Goal: Ask a question: Seek information or help from site administrators or community

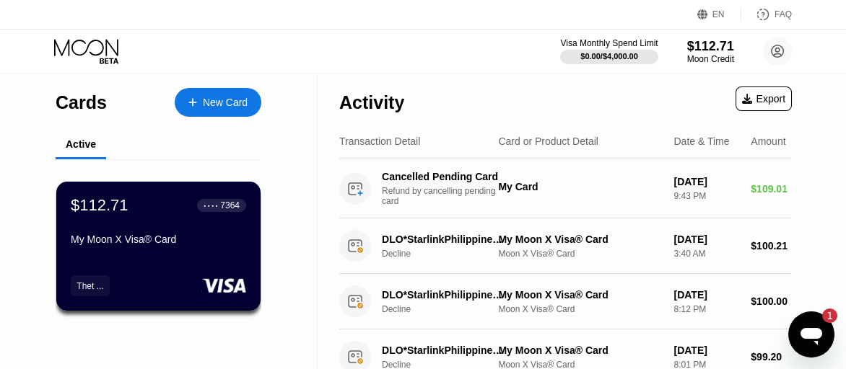
click at [810, 333] on icon "Open messaging window, 1 unread message" at bounding box center [811, 336] width 22 height 17
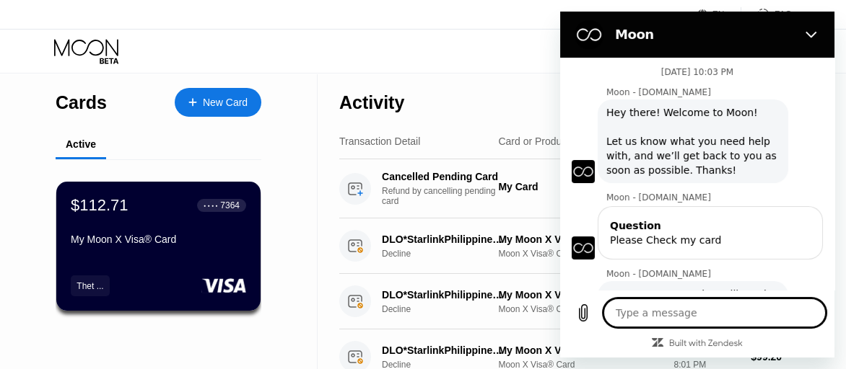
type textarea "x"
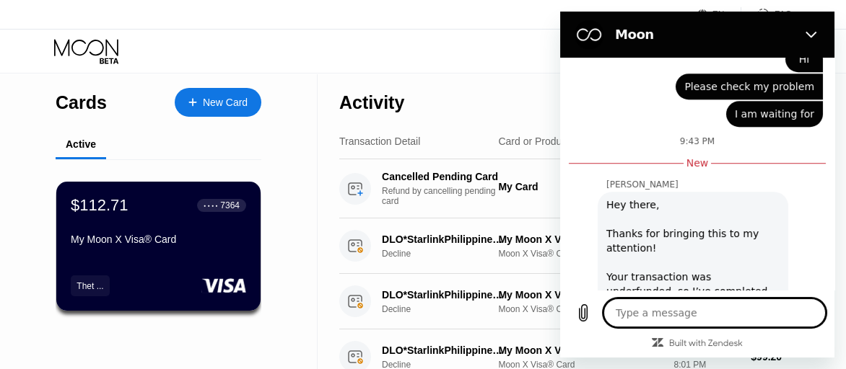
scroll to position [2048, 0]
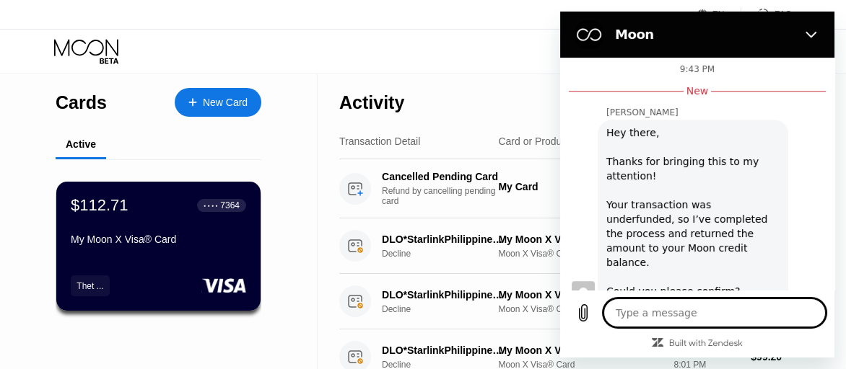
click at [664, 309] on textarea at bounding box center [714, 313] width 222 height 29
type textarea "Y"
type textarea "x"
type textarea "Ywe"
type textarea "x"
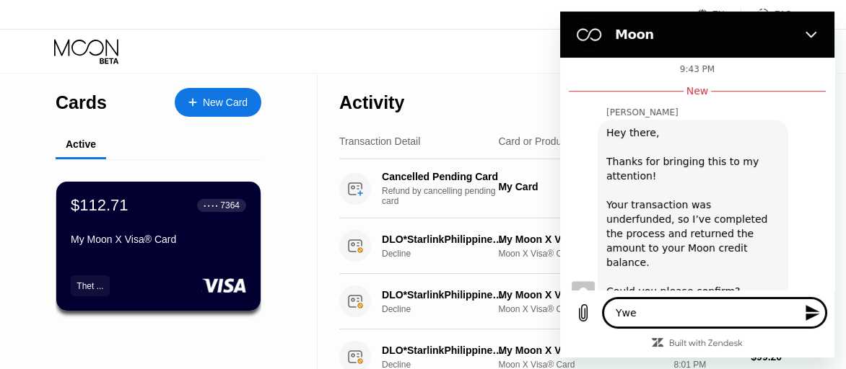
type textarea "Yw"
type textarea "x"
type textarea "Y"
type textarea "x"
type textarea "Ye"
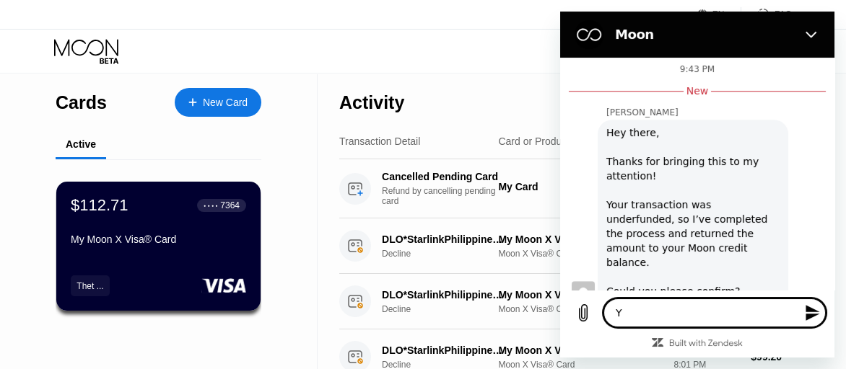
type textarea "x"
type textarea "Yea"
type textarea "x"
type textarea "Yeah"
type textarea "x"
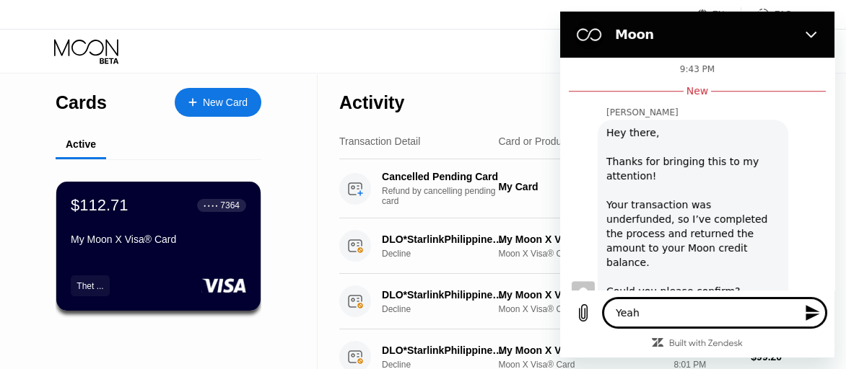
type textarea "Yeah"
type textarea "x"
type textarea "Yeah"
type textarea "x"
type textarea "Yeah,"
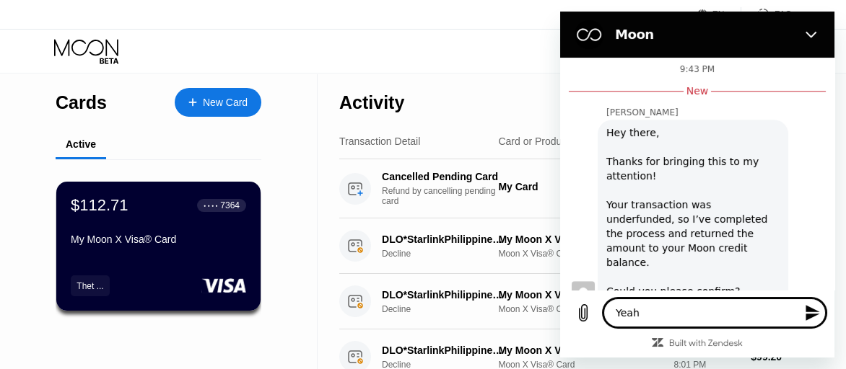
type textarea "x"
type textarea "Yeah,"
type textarea "x"
type textarea "Yeah, I"
type textarea "x"
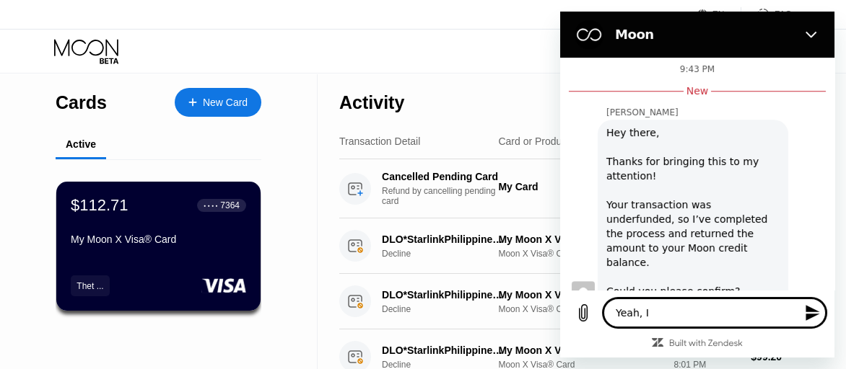
type textarea "Yeah, I"
type textarea "x"
type textarea "Yeah, I g"
type textarea "x"
type textarea "Yeah, I ge"
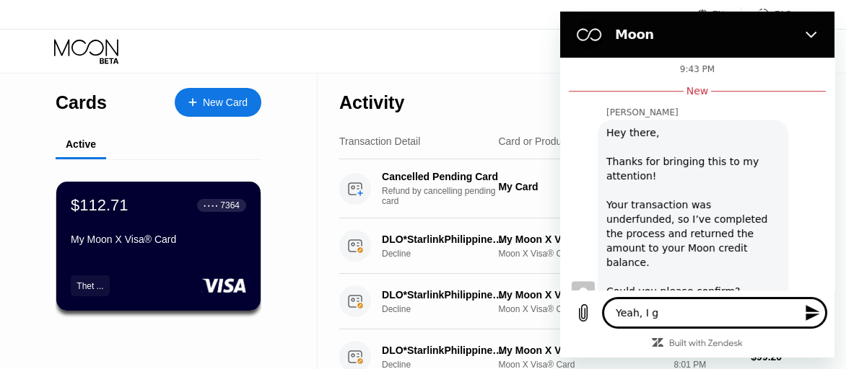
type textarea "x"
type textarea "Yeah, I get"
type textarea "x"
type textarea "Yeah, I get."
type textarea "x"
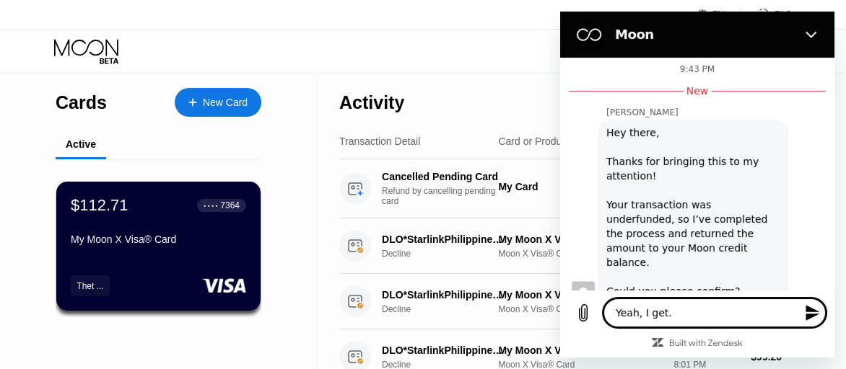
type textarea "Yeah, I get."
type textarea "x"
type textarea "Yeah, I get. T"
type textarea "x"
type textarea "Yeah, I get. Th"
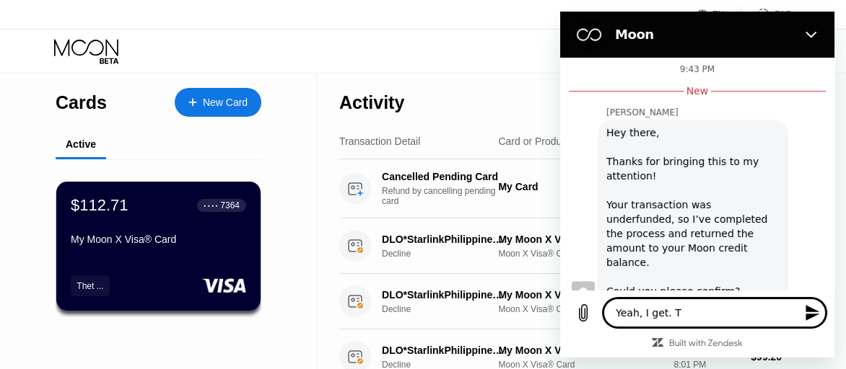
type textarea "x"
type textarea "Yeah, I get. Tha"
type textarea "x"
type textarea "Yeah, I get. Than"
type textarea "x"
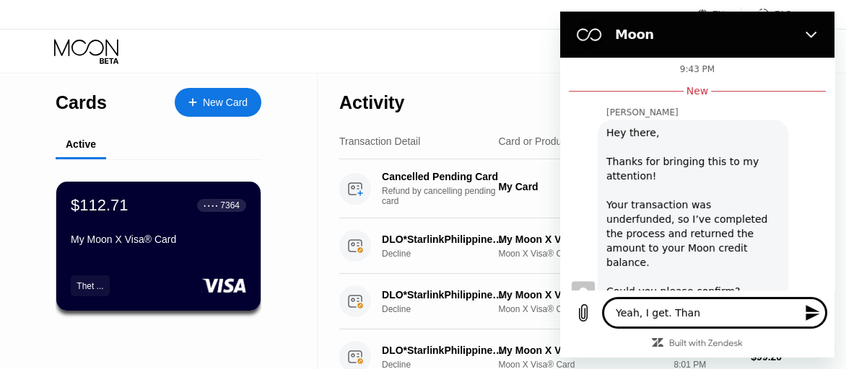
type textarea "Yeah, I get. Thank"
type textarea "x"
type textarea "Yeah, I get. Thank"
type textarea "x"
type textarea "Yeah, I get. Thank y"
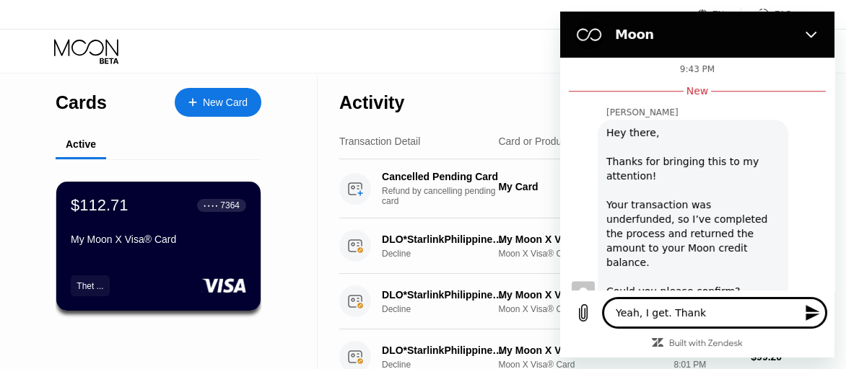
type textarea "x"
type textarea "Yeah, I get. Thank yo"
type textarea "x"
type textarea "Yeah, I get. Thank you"
type textarea "x"
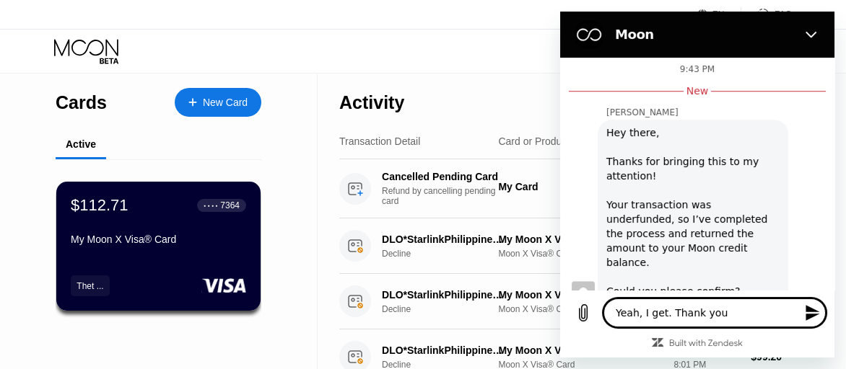
type textarea "Yeah, I get. Thank you"
type textarea "x"
type textarea "Yeah, I get. Thank you v"
type textarea "x"
type textarea "Yeah, I get. Thank you ve"
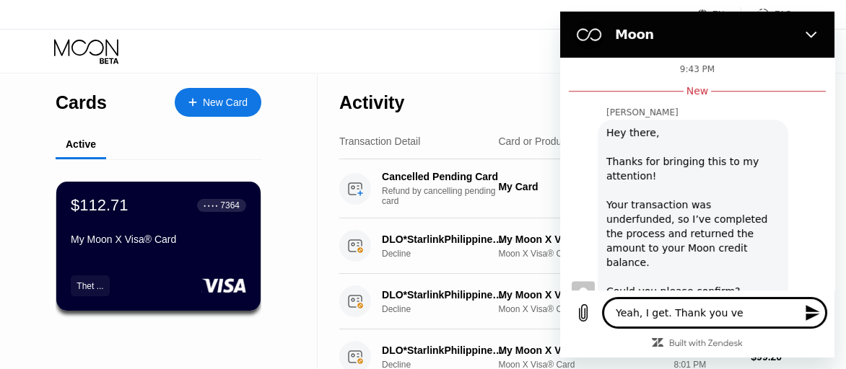
type textarea "x"
type textarea "Yeah, I get. Thank you ver"
type textarea "x"
type textarea "Yeah, I get. Thank you very"
type textarea "x"
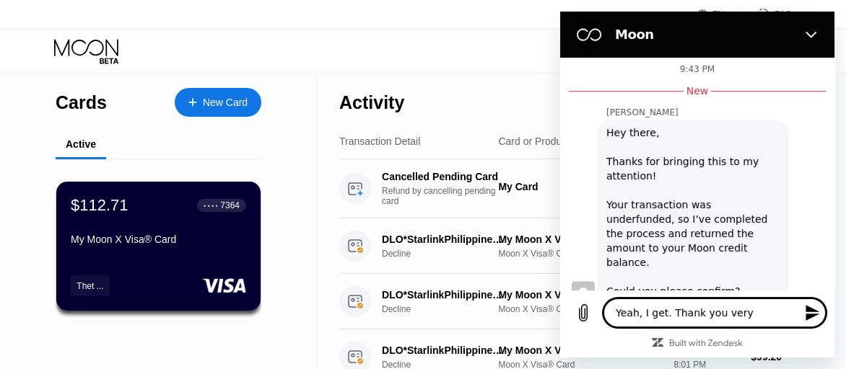
type textarea "Yeah, I get. Thank you very"
type textarea "x"
type textarea "Yeah, I get. Thank you very m"
type textarea "x"
type textarea "Yeah, I get. Thank you very mu"
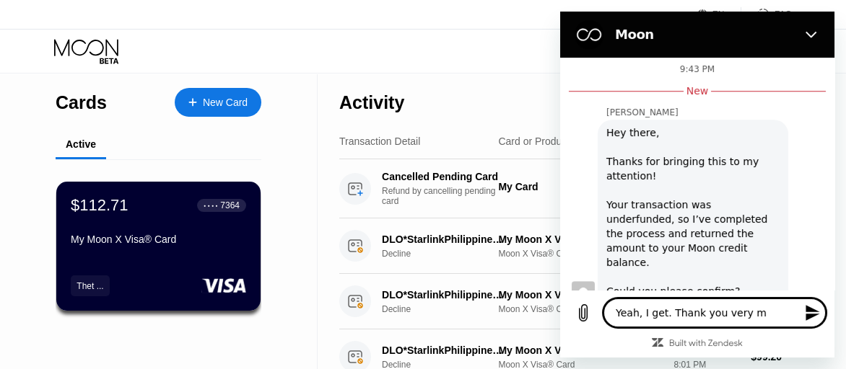
type textarea "x"
type textarea "Yeah, I get. Thank you very muc"
type textarea "x"
type textarea "Yeah, I get. Thank you very much"
type textarea "x"
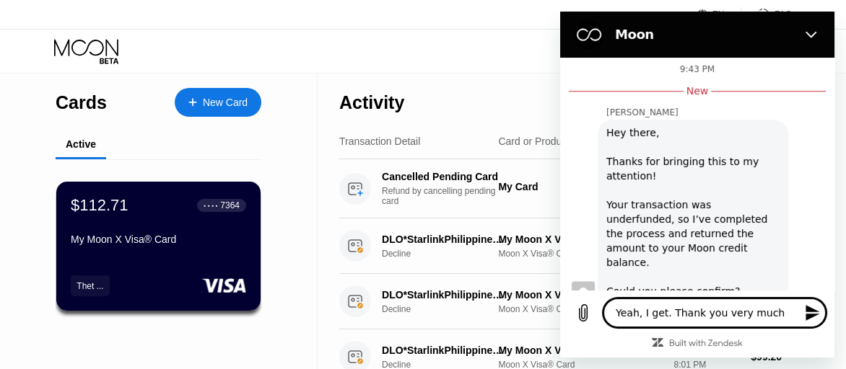
type textarea "Yeah, I get. Thank you very much!"
type textarea "x"
type textarea "Yeah, I get. Thank you very much!"
click at [810, 311] on icon "Send message" at bounding box center [812, 313] width 14 height 16
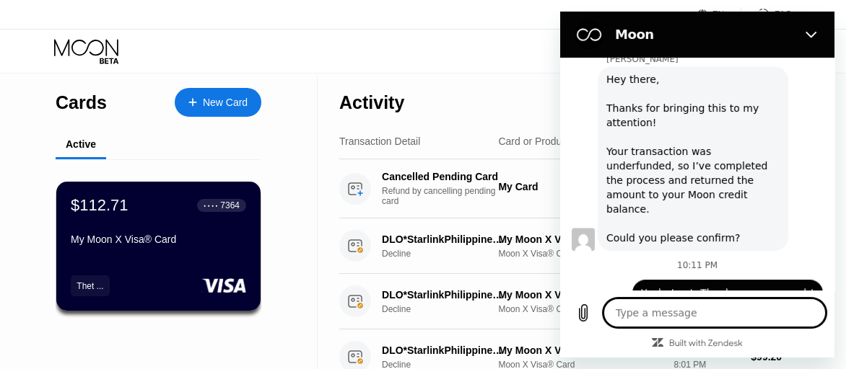
scroll to position [2103, 0]
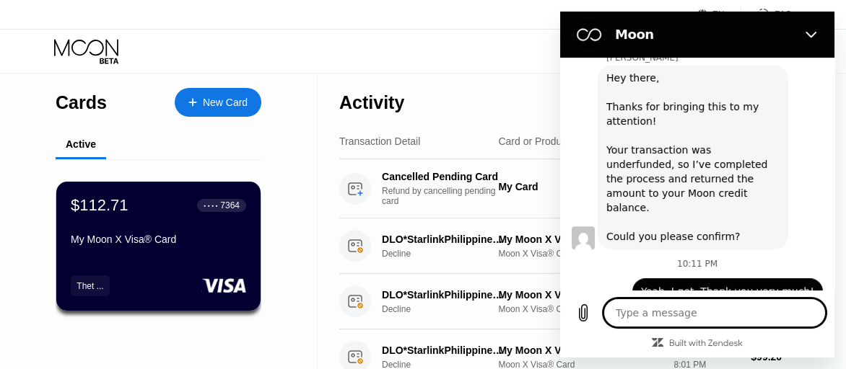
click at [418, 54] on div "Visa Monthly Spend Limit $0.00 / $4,000.00 $112.71 Moon Credit [EMAIL_ADDRESS][…" at bounding box center [423, 51] width 846 height 43
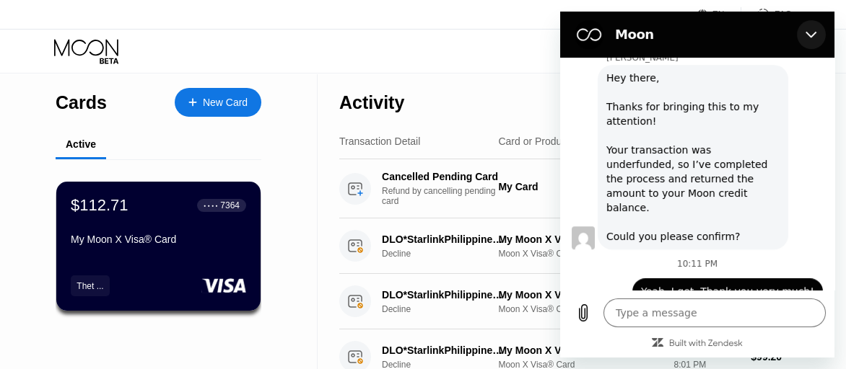
click at [815, 36] on button "Close" at bounding box center [811, 34] width 29 height 29
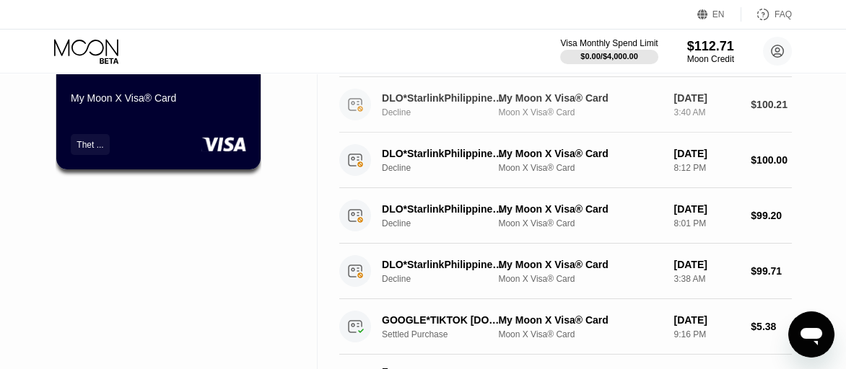
scroll to position [170, 0]
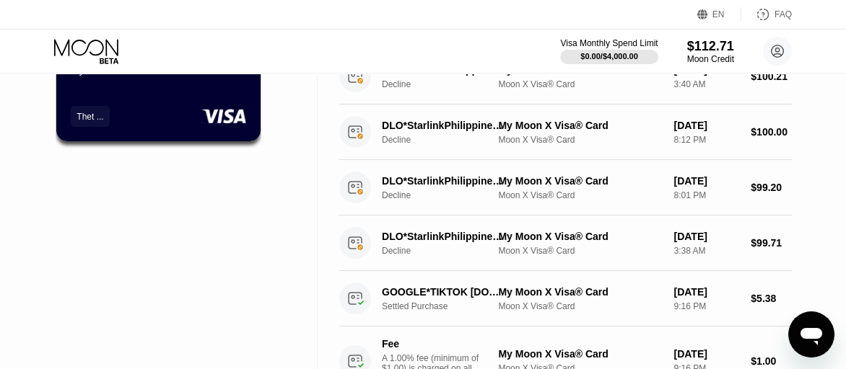
click at [157, 76] on div "My Moon X Visa® Card" at bounding box center [158, 70] width 175 height 12
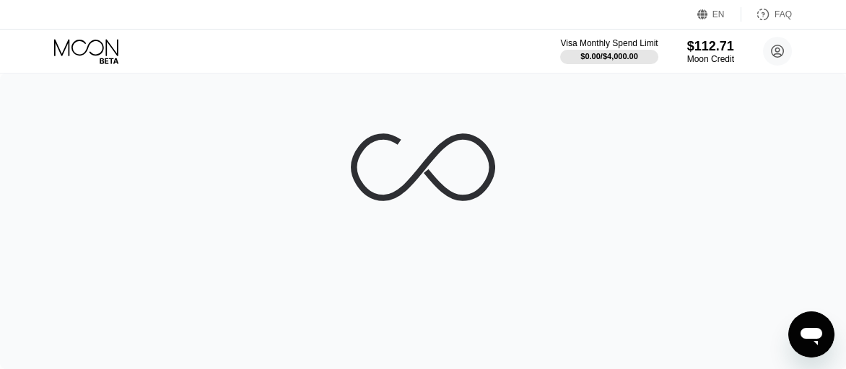
scroll to position [0, 0]
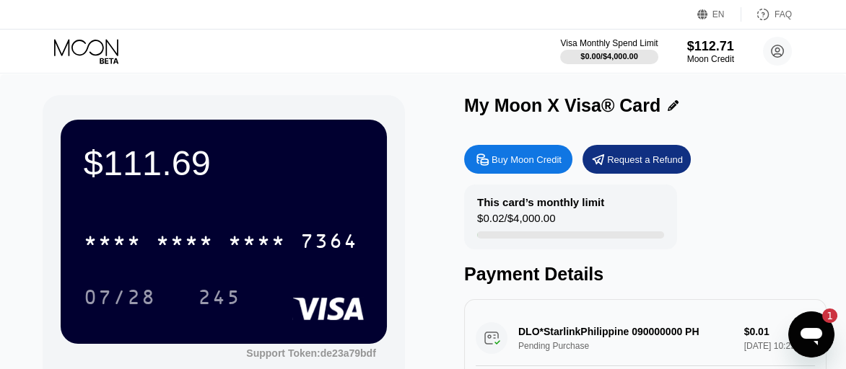
click at [744, 180] on div "Buy Moon Credit Request a Refund This card’s monthly limit $0.02 / $4,000.00 Pa…" at bounding box center [645, 345] width 362 height 414
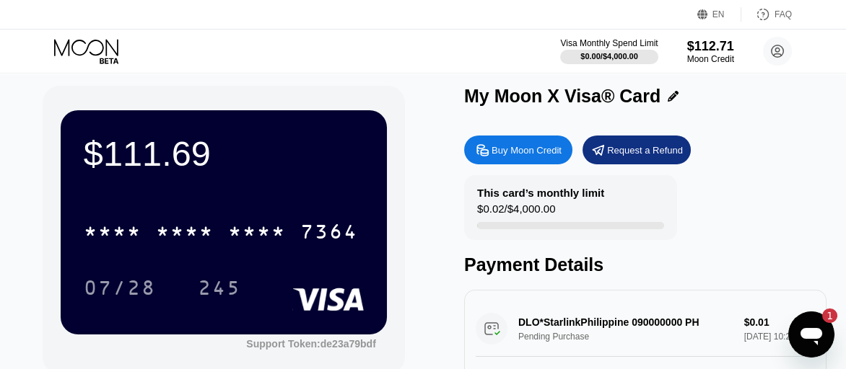
scroll to position [72, 0]
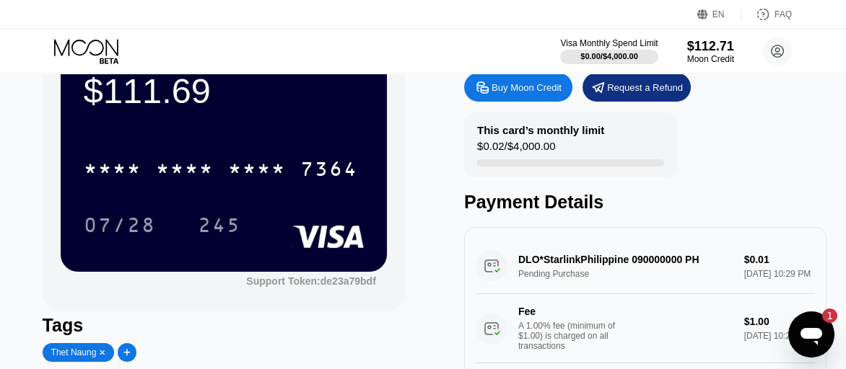
click at [802, 333] on icon "Open messaging window, 1 unread message" at bounding box center [811, 336] width 22 height 17
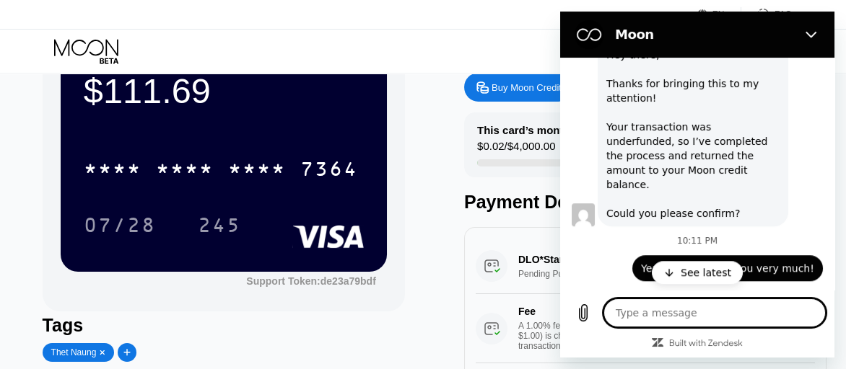
scroll to position [2079, 0]
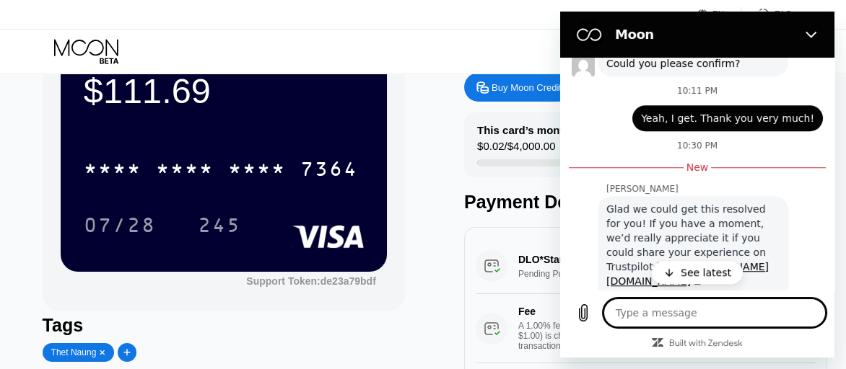
type textarea "x"
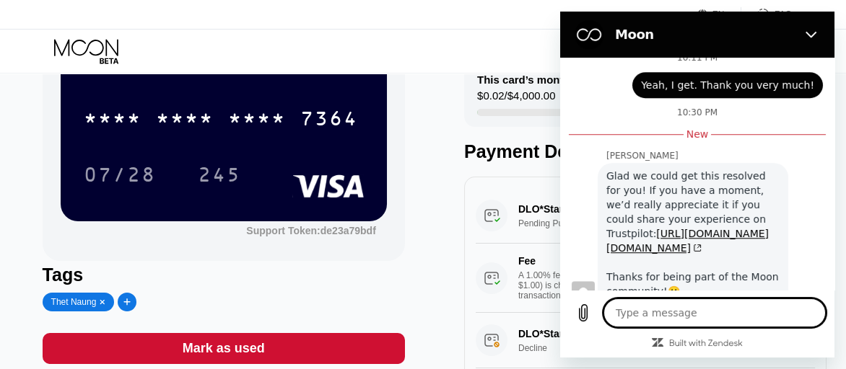
scroll to position [144, 0]
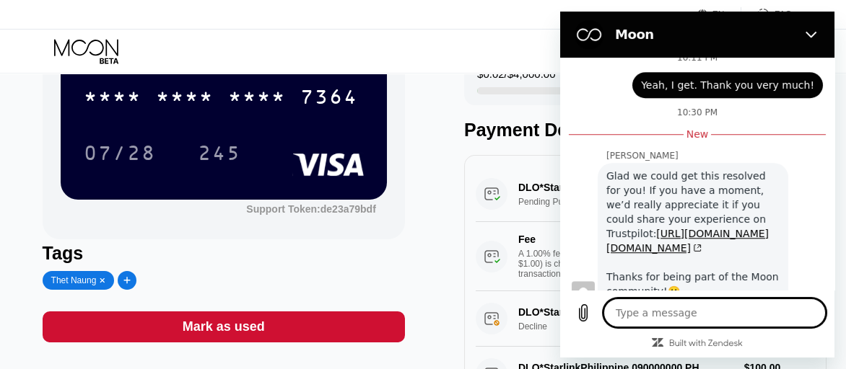
click at [669, 311] on textarea at bounding box center [714, 313] width 222 height 29
type textarea "I"
type textarea "x"
type textarea "I"
type textarea "x"
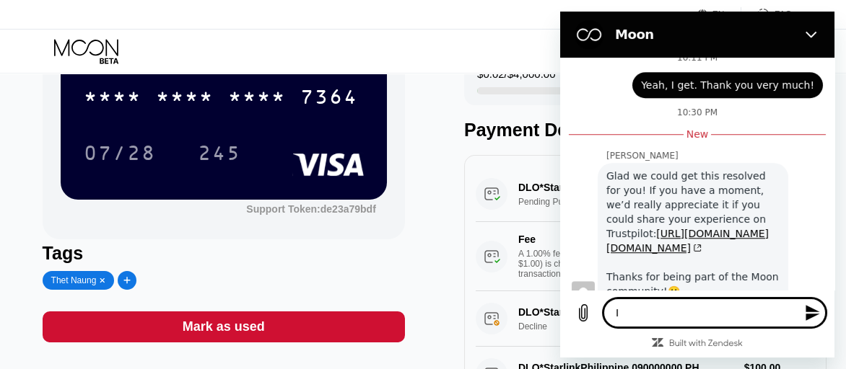
type textarea "I w"
type textarea "x"
type textarea "I wa"
type textarea "x"
type textarea "I wan"
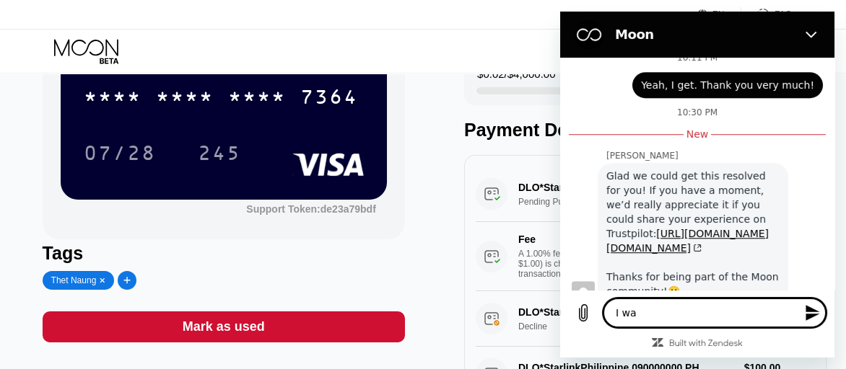
type textarea "x"
type textarea "I want"
type textarea "x"
type textarea "I want"
type textarea "x"
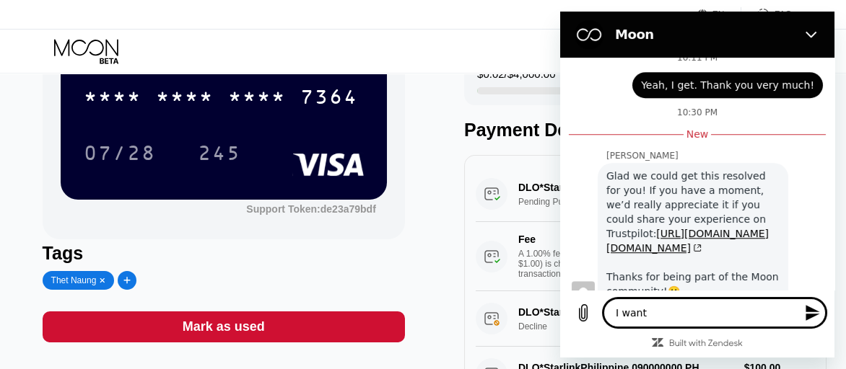
type textarea "I want t"
type textarea "x"
type textarea "I want to"
type textarea "x"
type textarea "I want to"
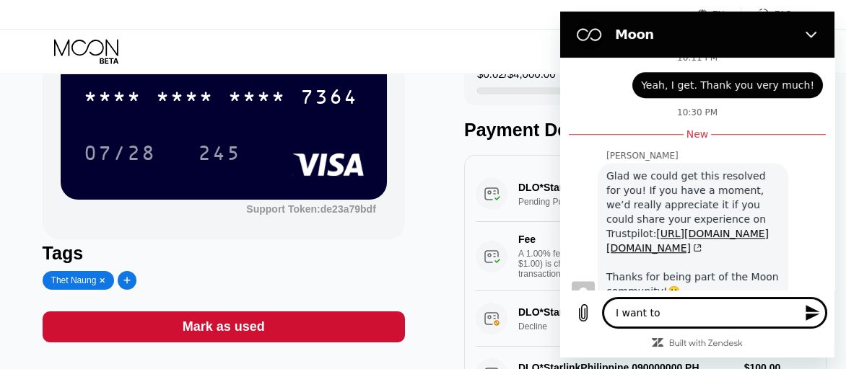
type textarea "x"
type textarea "I want to a"
type textarea "x"
type textarea "I want to"
type textarea "x"
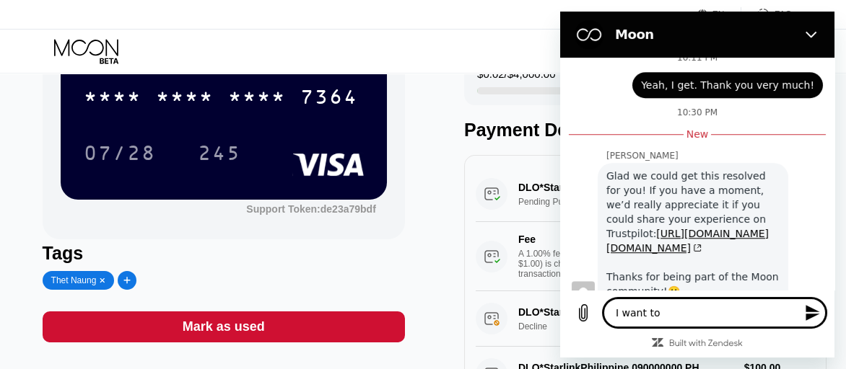
type textarea "I want to f"
type textarea "x"
type textarea "I want to fi"
type textarea "x"
type textarea "I want to fil"
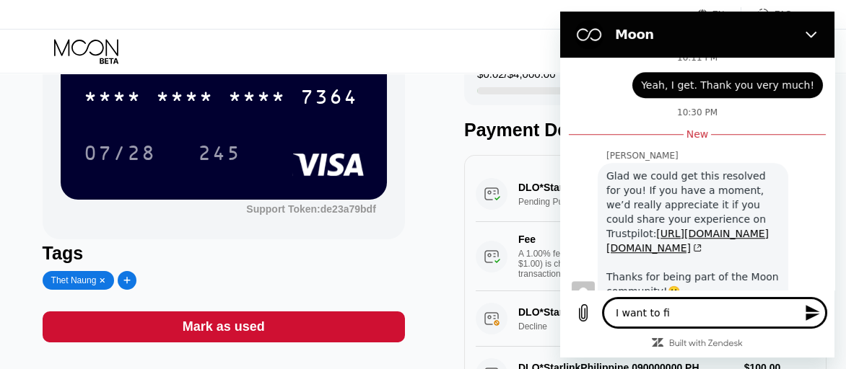
type textarea "x"
type textarea "I want to fill"
type textarea "x"
type textarea "I want to fill"
type textarea "x"
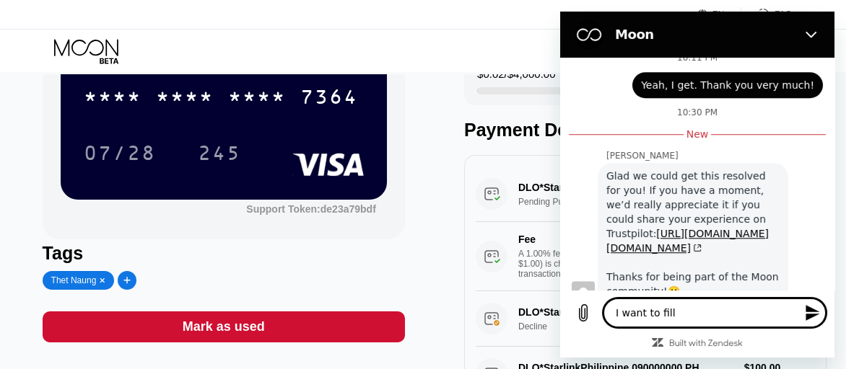
type textarea "I want to fill f"
type textarea "x"
type textarea "I want to fill fu"
type textarea "x"
type textarea "I want to fill fun"
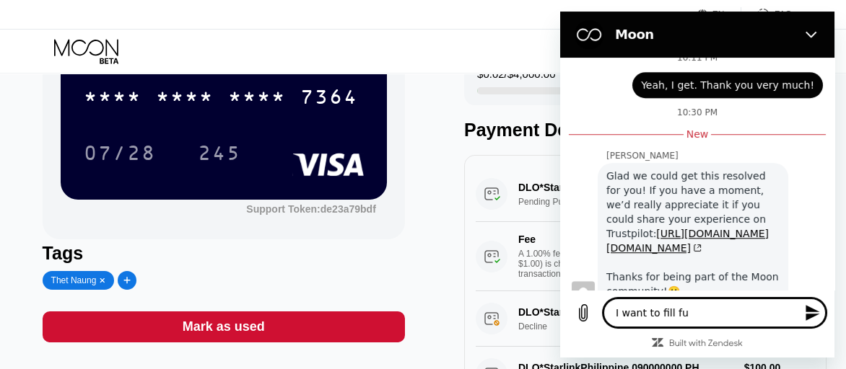
type textarea "x"
type textarea "I want to fill fund"
type textarea "x"
type textarea "I want to fill fund"
type textarea "x"
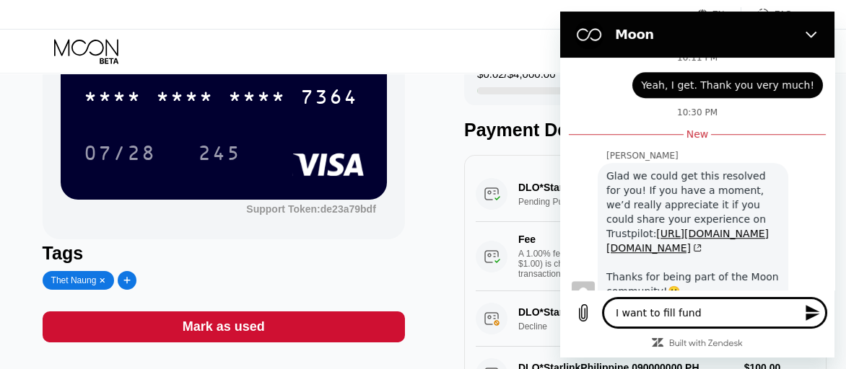
type textarea "I want to fill fund"
type textarea "x"
type textarea "I want to fill fund."
type textarea "x"
type textarea "I want to fill fund"
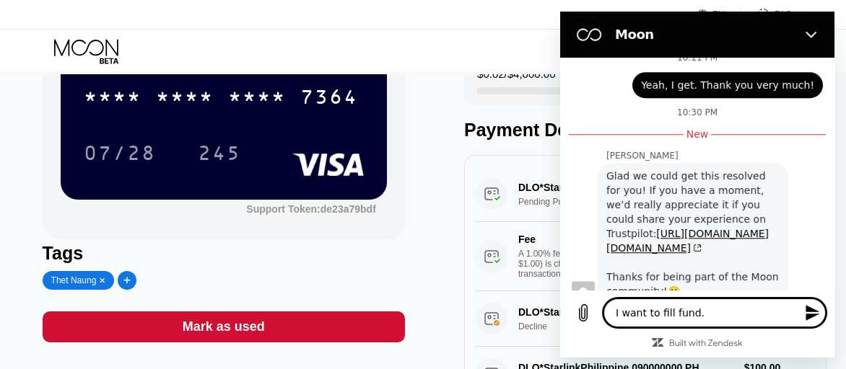
type textarea "x"
type textarea "I want to fill fun"
type textarea "x"
type textarea "I want to fill fu"
type textarea "x"
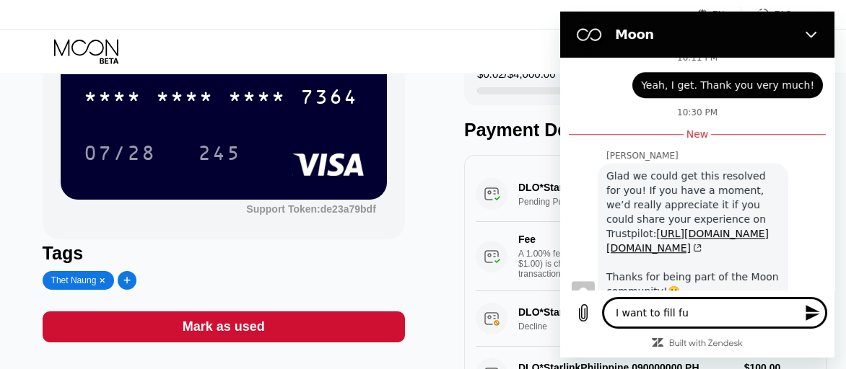
type textarea "I want to fill f"
type textarea "x"
type textarea "I want to fill"
type textarea "x"
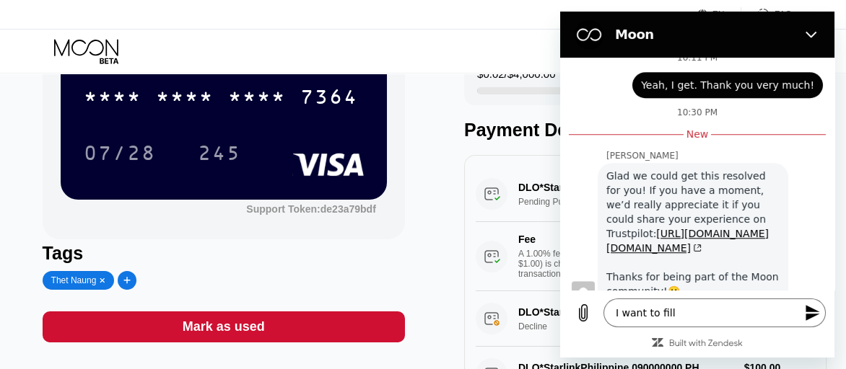
click at [750, 346] on div at bounding box center [697, 347] width 274 height 22
click at [717, 315] on textarea "I want to fill" at bounding box center [714, 313] width 222 height 29
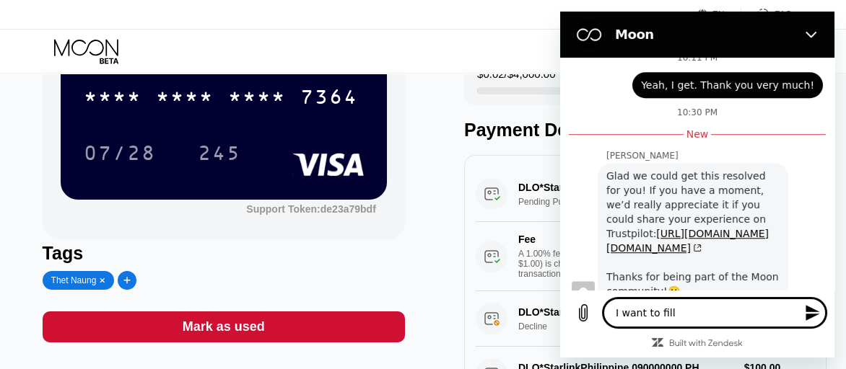
type textarea "I want to fill n"
type textarea "x"
type textarea "I want to fill ne"
type textarea "x"
type textarea "I want to fill [PERSON_NAME]"
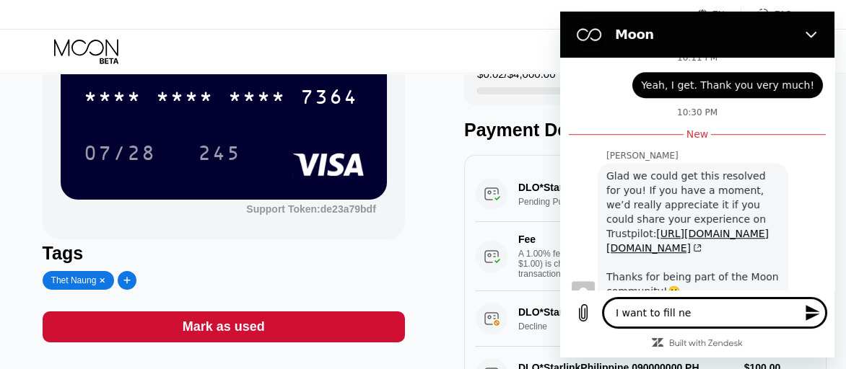
type textarea "x"
type textarea "I want to fill next"
type textarea "x"
type textarea "I want to fill next"
type textarea "x"
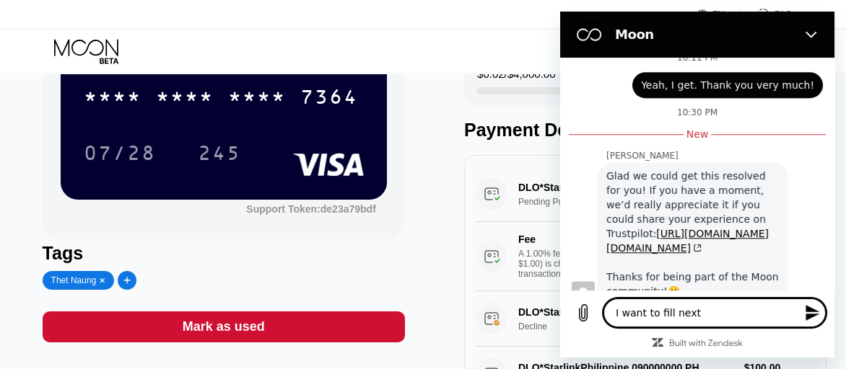
type textarea "I want to fill next f"
type textarea "x"
type textarea "I want to fill next fu"
type textarea "x"
type textarea "I want to fill next fun"
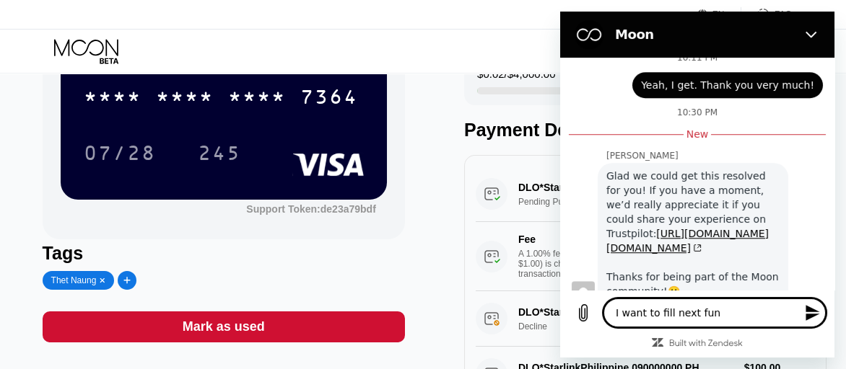
type textarea "x"
type textarea "I want to fill next fund"
type textarea "x"
type textarea "I want to fill next fund."
type textarea "x"
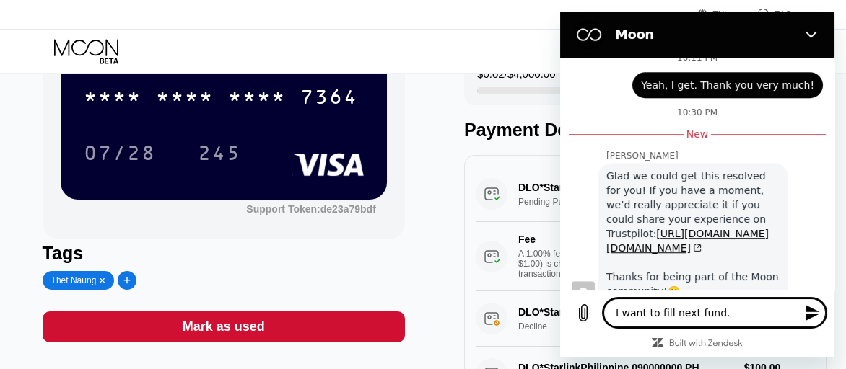
type textarea "I want to fill next fund."
type textarea "x"
type textarea "I want to fill next fund."
type textarea "x"
type textarea "I want to fill next fund. ီ"
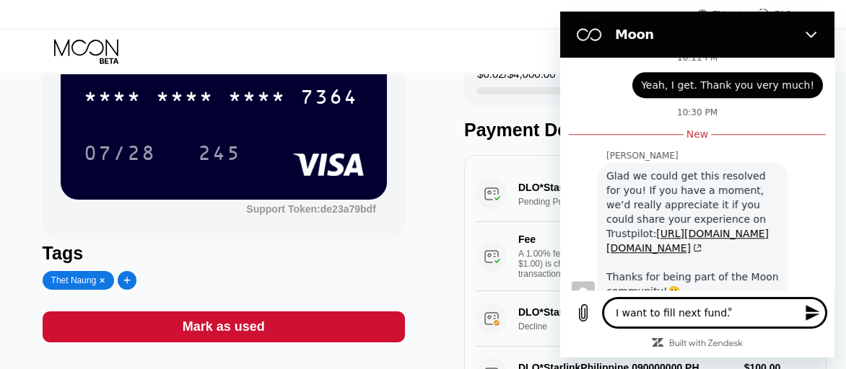
type textarea "x"
type textarea "I want to fill next fund. ီင"
type textarea "x"
type textarea "I want to fill next fund. ီ"
type textarea "x"
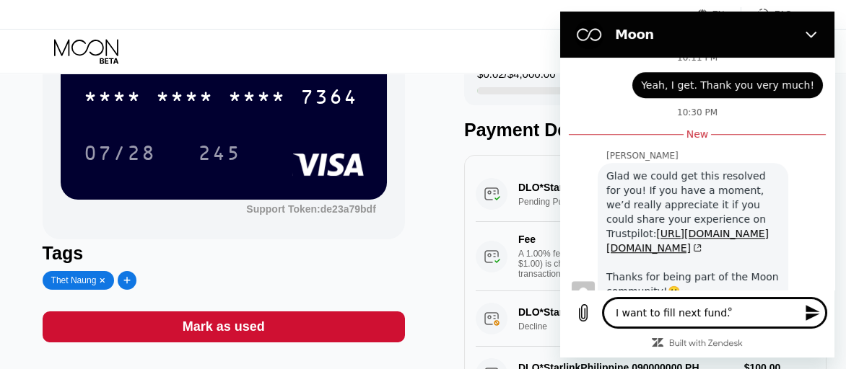
type textarea "I want to fill next fund."
type textarea "x"
type textarea "I want to fill next fund. D"
type textarea "x"
type textarea "I want to fill next fund. Do"
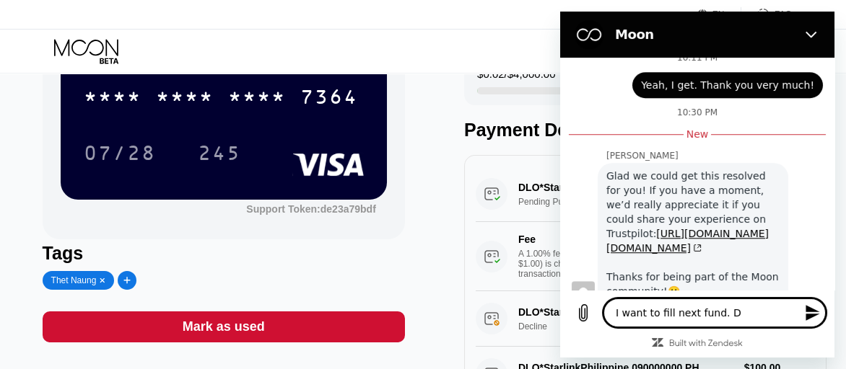
type textarea "x"
type textarea "I want to fill next fund. Do"
type textarea "x"
type textarea "I want to fill next fund. Do i"
type textarea "x"
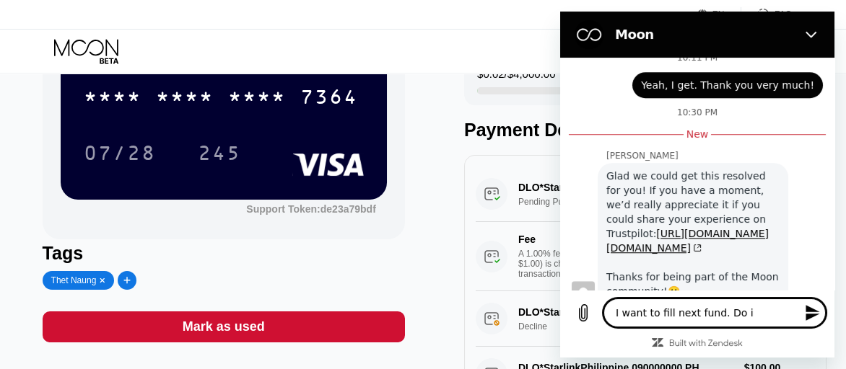
type textarea "I want to fill next fund. Do it"
type textarea "x"
type textarea "I want to fill next fund. Do it"
type textarea "x"
type textarea "I want to fill next fund. Do it q"
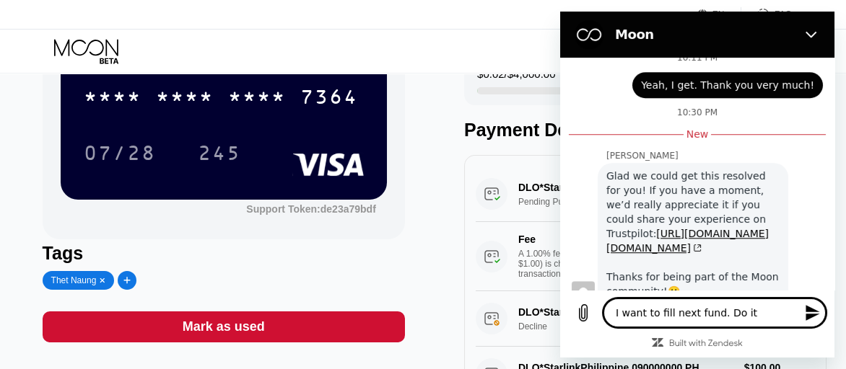
type textarea "x"
type textarea "I want to fill next fund. Do it qu"
type textarea "x"
type textarea "I want to fill next fund. Do it qui"
type textarea "x"
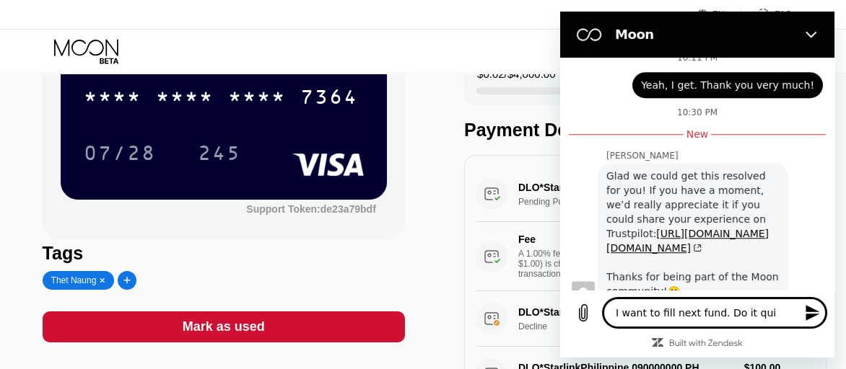
type textarea "I want to fill next fund. Do it quic"
type textarea "x"
type textarea "I want to fill next fund. Do it quick"
type textarea "x"
type textarea "I want to fill next fund. Do it quickl"
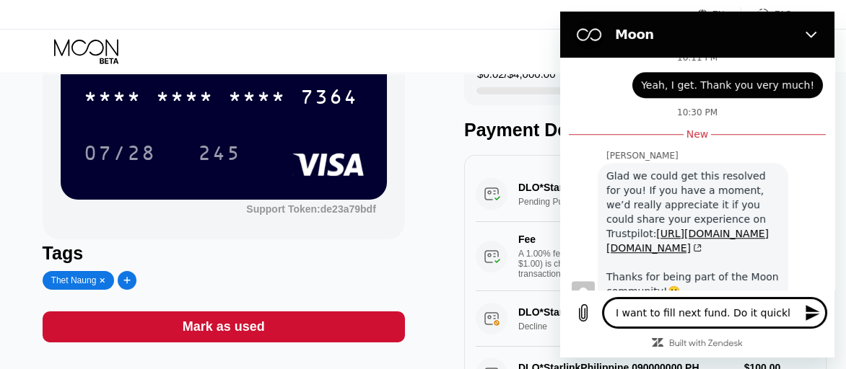
type textarea "x"
type textarea "I want to fill next fund. Do it quickly"
type textarea "x"
type textarea "I want to fill next fund. Do it quickly."
type textarea "x"
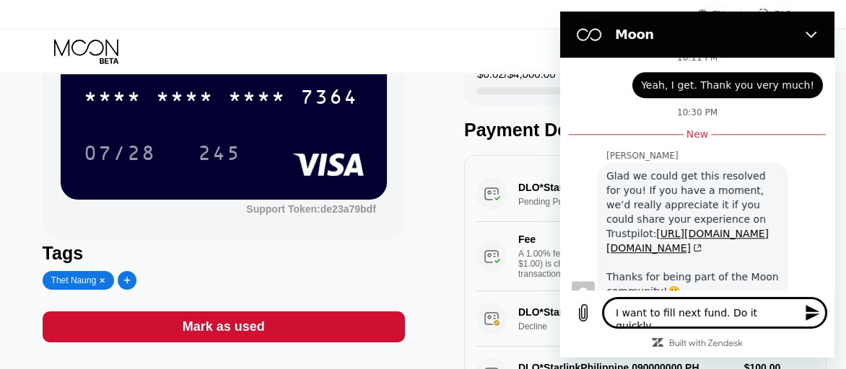
type textarea "I want to fill next fund. Do it quickly."
type textarea "x"
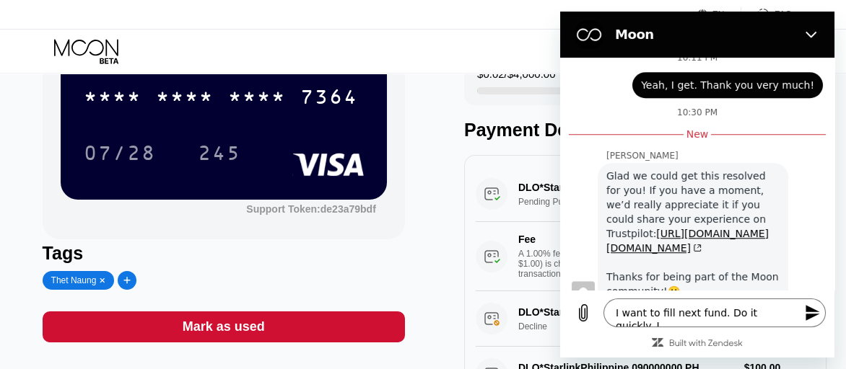
click at [810, 312] on icon "Send message" at bounding box center [812, 313] width 14 height 16
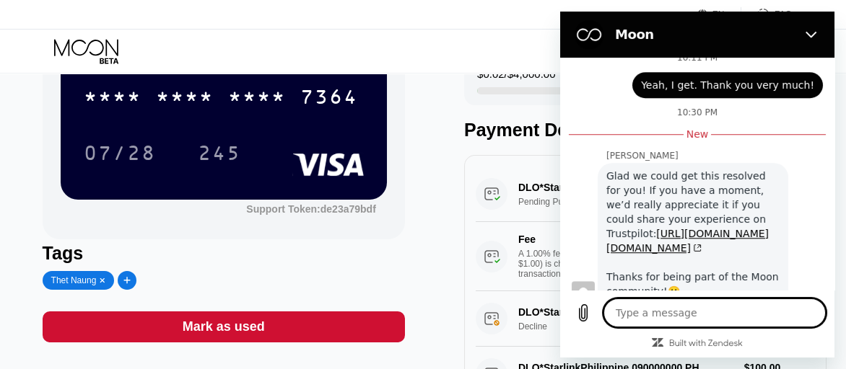
scroll to position [2320, 0]
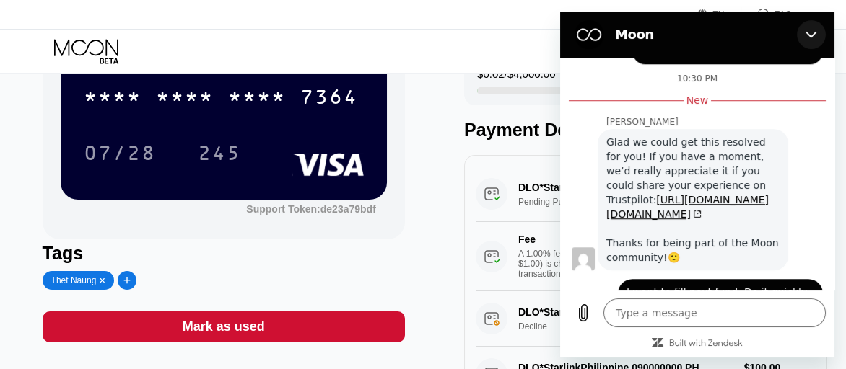
click at [813, 37] on icon "Close" at bounding box center [811, 35] width 12 height 12
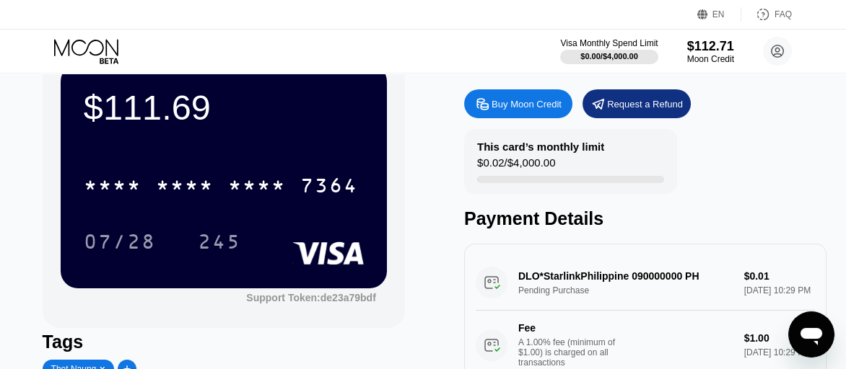
scroll to position [0, 0]
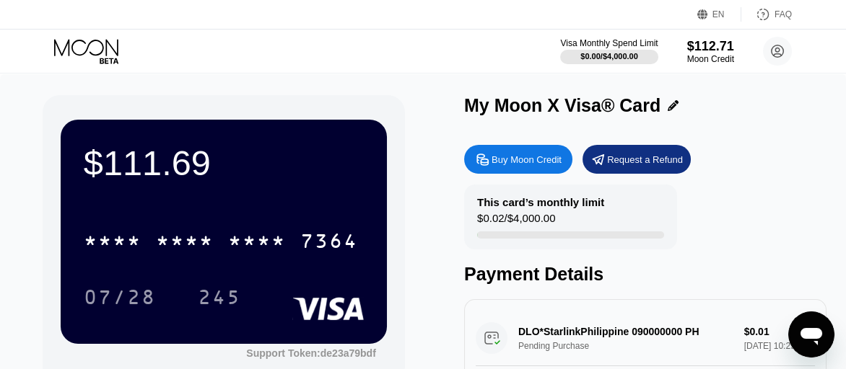
click at [782, 131] on div "My Moon X Visa® Card Buy Moon Credit Request a Refund This card’s monthly limit…" at bounding box center [645, 323] width 362 height 457
click at [436, 57] on div "Visa Monthly Spend Limit $0.00 / $4,000.00 $112.71 Moon Credit [EMAIL_ADDRESS][…" at bounding box center [423, 51] width 846 height 43
click at [814, 334] on icon "Open messaging window" at bounding box center [811, 336] width 22 height 17
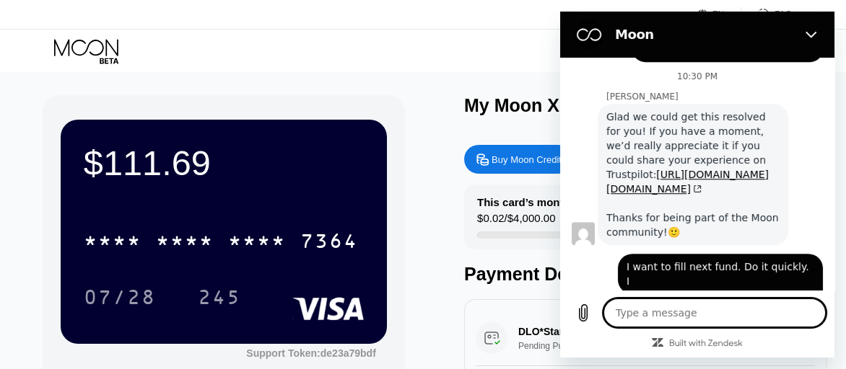
scroll to position [2324, 0]
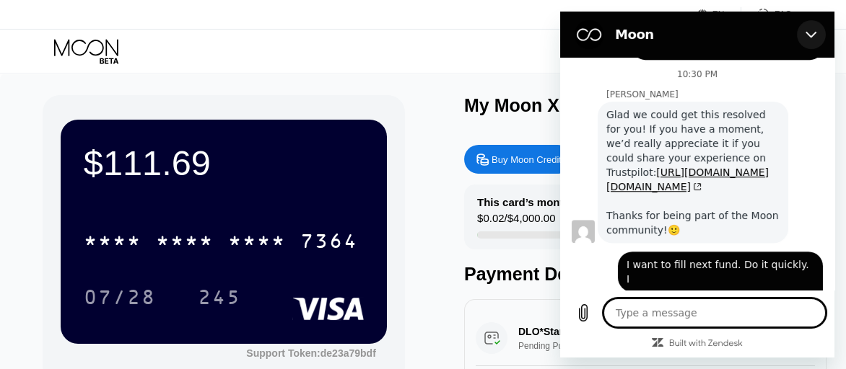
click at [807, 39] on icon "Close" at bounding box center [811, 35] width 12 height 12
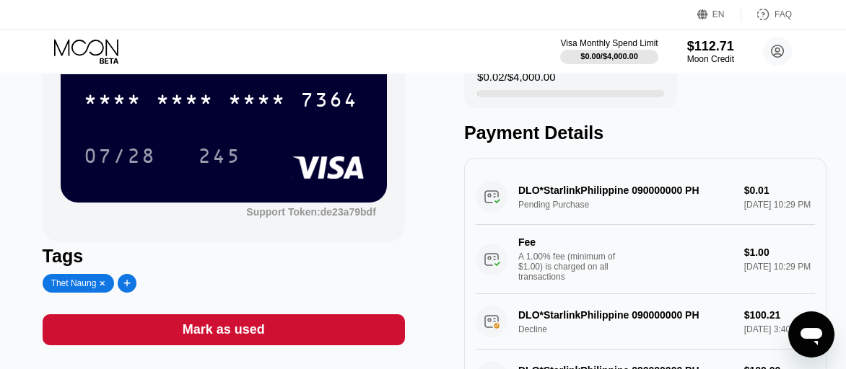
scroll to position [144, 0]
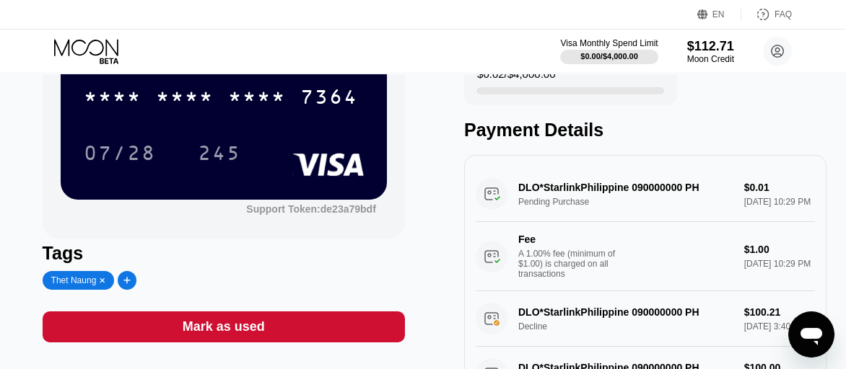
click at [774, 207] on div "DLO*StarlinkPhilippine 090000000 PH Pending Purchase $0.01 [DATE] 10:29 PM Fee …" at bounding box center [645, 229] width 339 height 125
click at [752, 210] on div "DLO*StarlinkPhilippine 090000000 PH Pending Purchase $0.01 [DATE] 10:29 PM Fee …" at bounding box center [645, 229] width 339 height 125
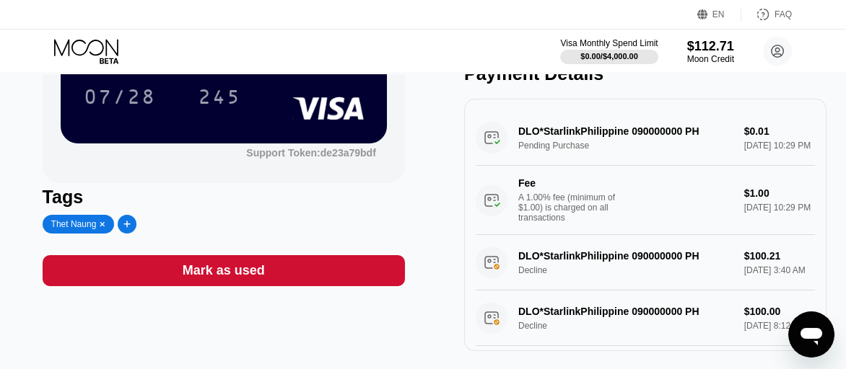
scroll to position [216, 0]
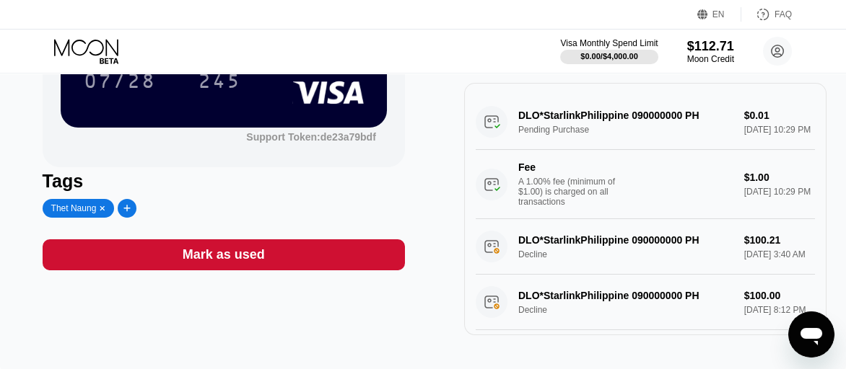
click at [490, 130] on div "DLO*StarlinkPhilippine 090000000 PH Pending Purchase $0.01 [DATE] 10:29 PM Fee …" at bounding box center [645, 157] width 339 height 125
click at [756, 120] on div "DLO*StarlinkPhilippine 090000000 PH Pending Purchase $0.01 [DATE] 10:29 PM Fee …" at bounding box center [645, 157] width 339 height 125
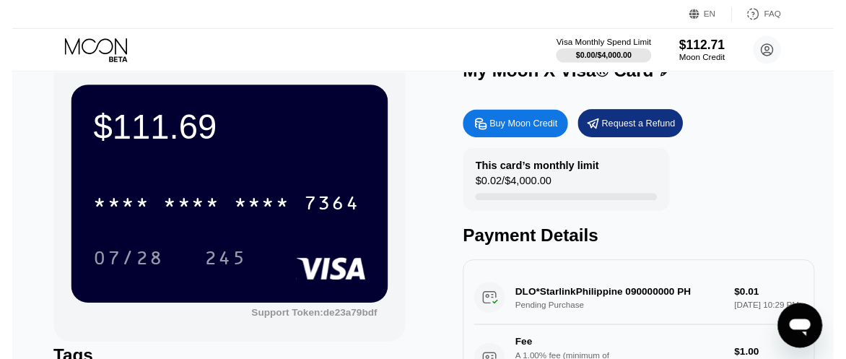
scroll to position [0, 0]
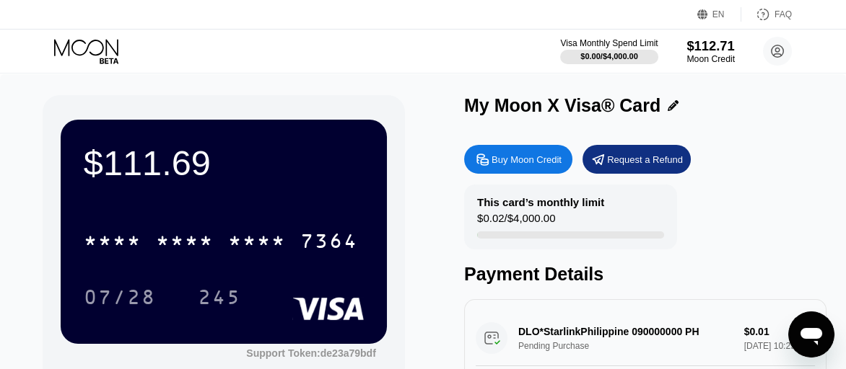
click at [711, 51] on div "$112.71" at bounding box center [710, 45] width 48 height 15
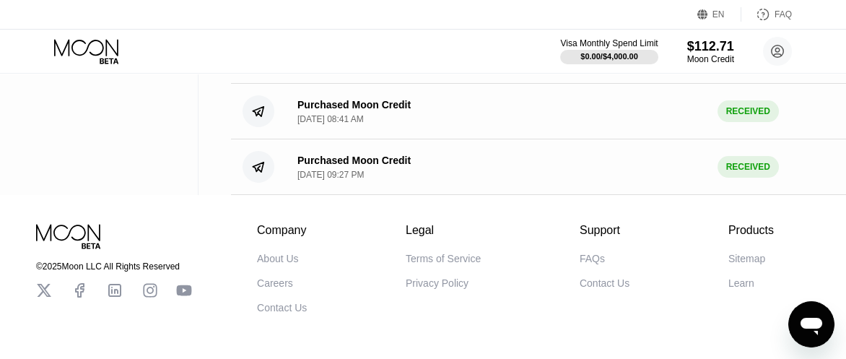
scroll to position [268, 0]
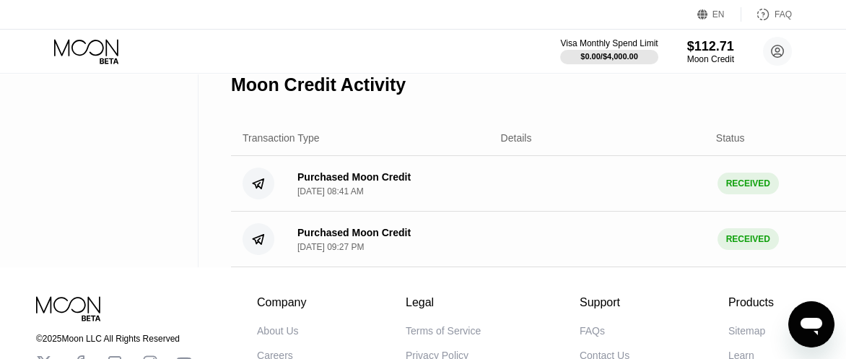
click at [364, 196] on div "[DATE] 08:41 AM" at bounding box center [330, 191] width 66 height 10
click at [755, 194] on div "RECEIVED" at bounding box center [747, 183] width 61 height 22
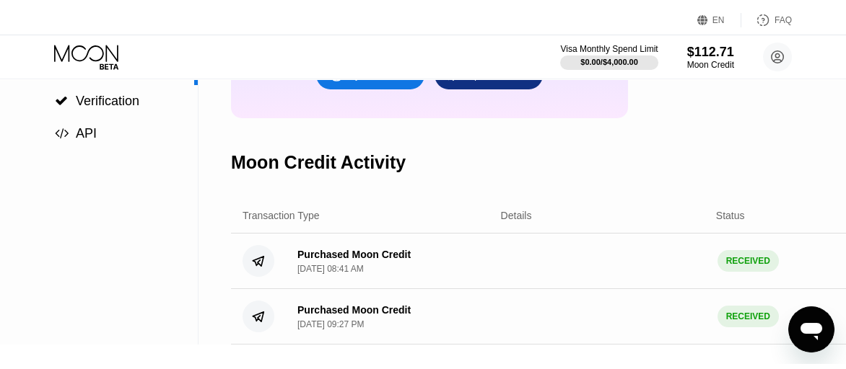
scroll to position [0, 0]
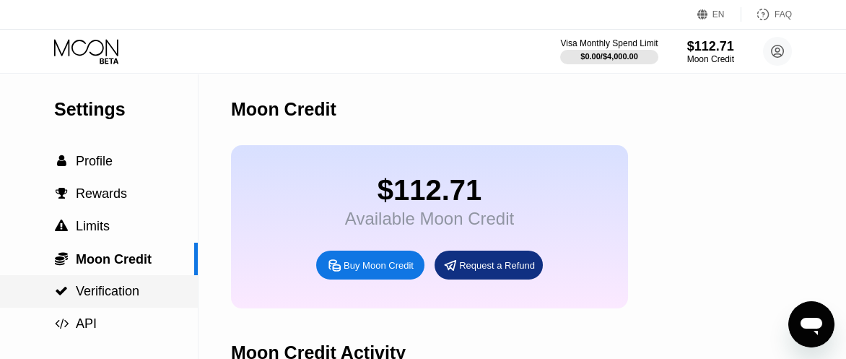
click at [105, 297] on span "Verification" at bounding box center [108, 291] width 64 height 14
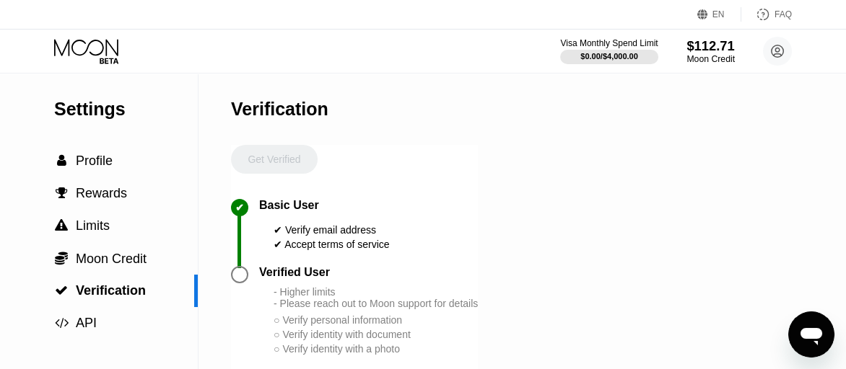
click at [691, 57] on div "Moon Credit" at bounding box center [710, 59] width 48 height 10
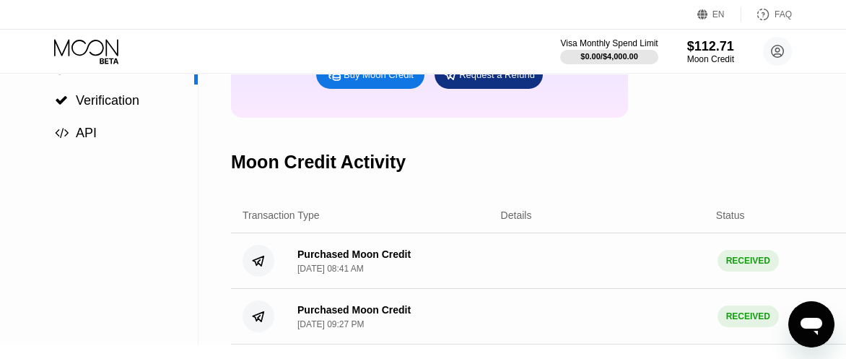
scroll to position [216, 0]
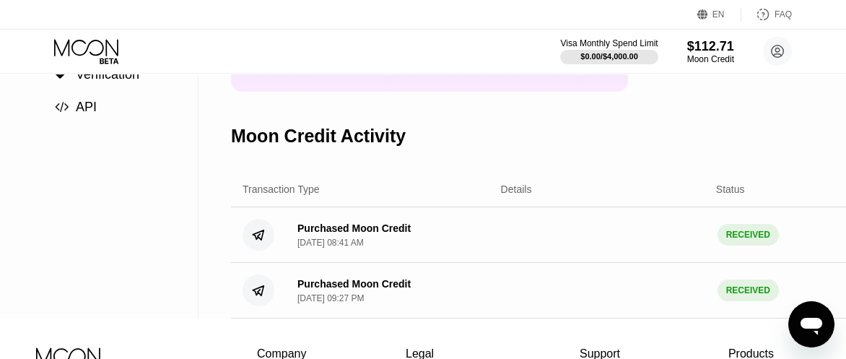
click at [735, 245] on div "RECEIVED" at bounding box center [747, 235] width 61 height 22
click at [355, 234] on div "Purchased Moon Credit" at bounding box center [353, 228] width 113 height 12
click at [340, 248] on div "[DATE] 08:41 AM" at bounding box center [330, 242] width 66 height 10
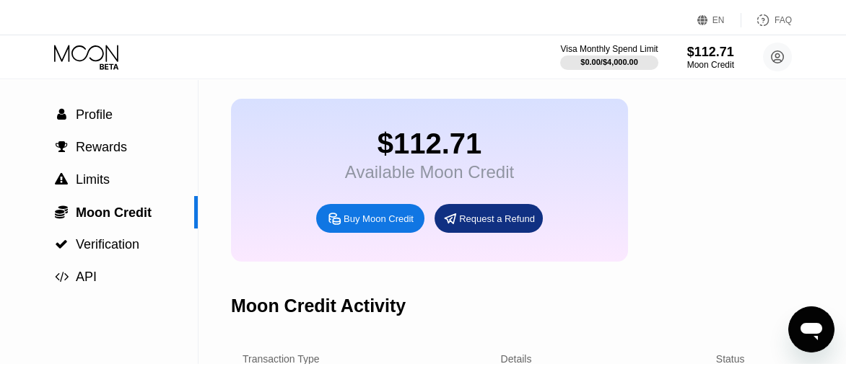
scroll to position [0, 0]
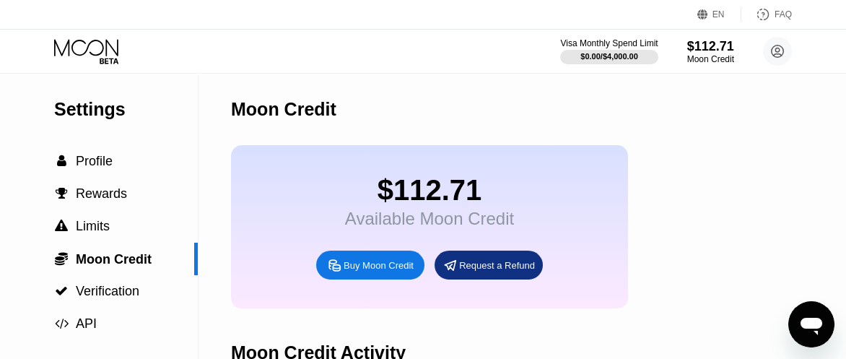
click at [424, 191] on div "$112.71" at bounding box center [429, 190] width 169 height 32
click at [97, 161] on span "Profile" at bounding box center [94, 161] width 37 height 14
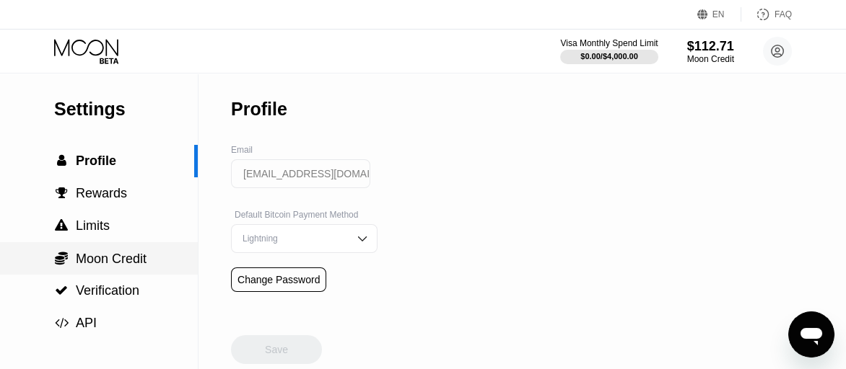
click at [110, 260] on span "Moon Credit" at bounding box center [111, 259] width 71 height 14
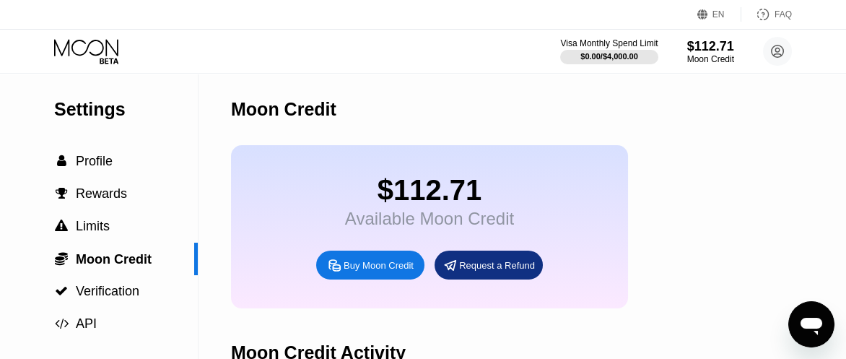
click at [437, 206] on div "$112.71" at bounding box center [429, 190] width 169 height 32
click at [409, 222] on div "Available Moon Credit" at bounding box center [429, 219] width 169 height 20
click at [406, 224] on div "Available Moon Credit" at bounding box center [429, 219] width 169 height 20
click at [378, 204] on div "$112.71" at bounding box center [429, 190] width 169 height 32
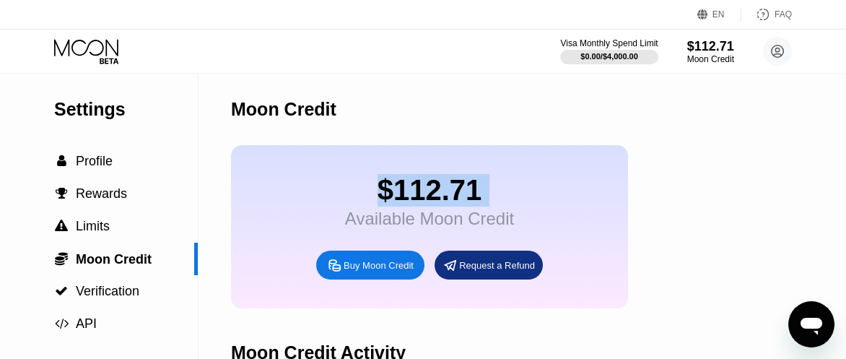
click at [378, 204] on div "$112.71" at bounding box center [429, 190] width 169 height 32
click at [522, 195] on div "$112.71 Available Moon Credit Buy Moon Credit Request a Refund" at bounding box center [429, 226] width 397 height 163
click at [525, 191] on div "$112.71 Available Moon Credit Buy Moon Credit Request a Refund" at bounding box center [429, 226] width 397 height 163
click at [776, 45] on icon at bounding box center [777, 51] width 12 height 12
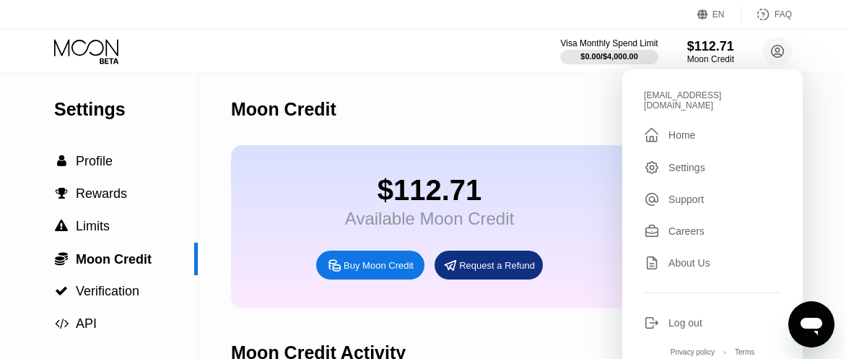
click at [688, 162] on div "Settings" at bounding box center [686, 168] width 37 height 12
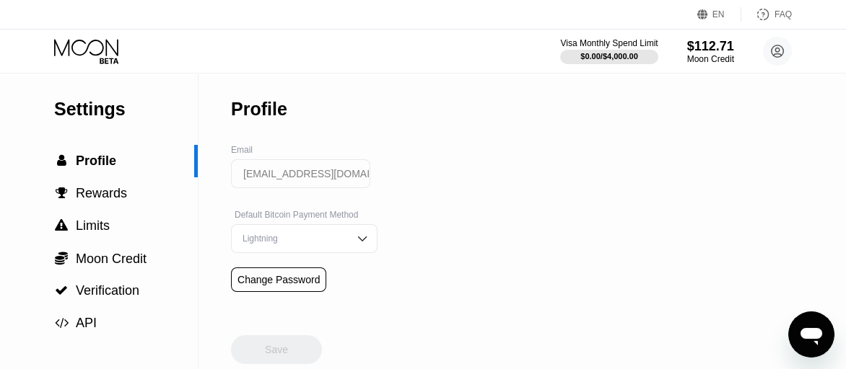
click at [809, 333] on icon "Open messaging window" at bounding box center [811, 336] width 22 height 17
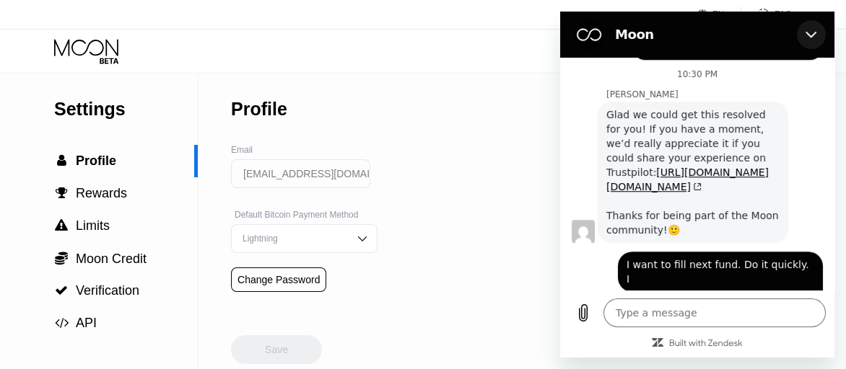
click at [821, 32] on button "Close" at bounding box center [811, 34] width 29 height 29
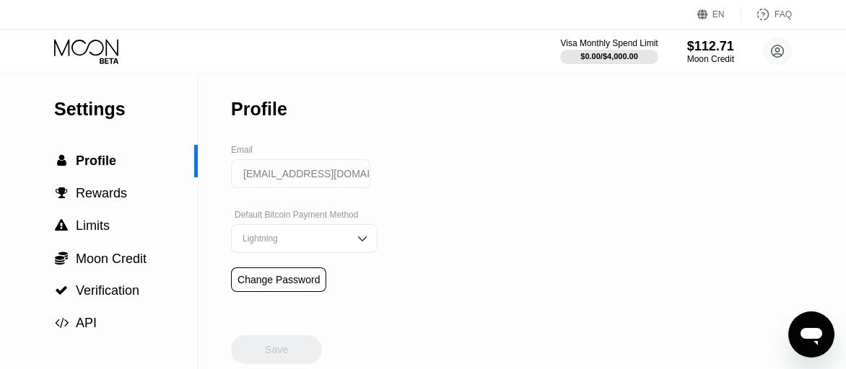
click at [660, 191] on div "Settings  Profile  Rewards  Limits  Moon Credit  Verification  API Profil…" at bounding box center [423, 222] width 846 height 296
click at [110, 196] on span "Rewards" at bounding box center [101, 193] width 51 height 14
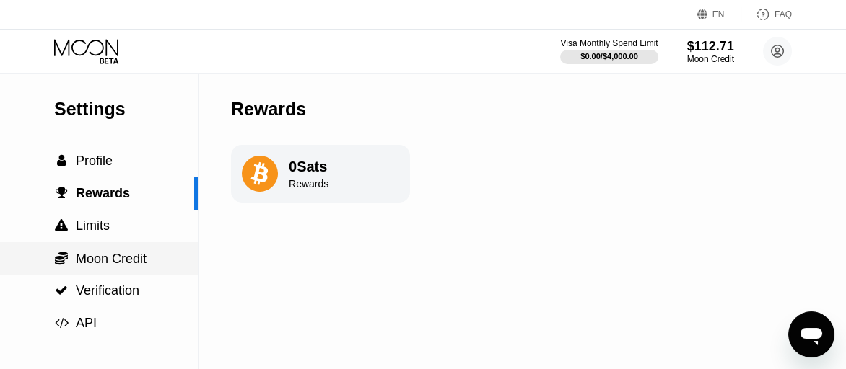
click at [136, 261] on span "Moon Credit" at bounding box center [111, 259] width 71 height 14
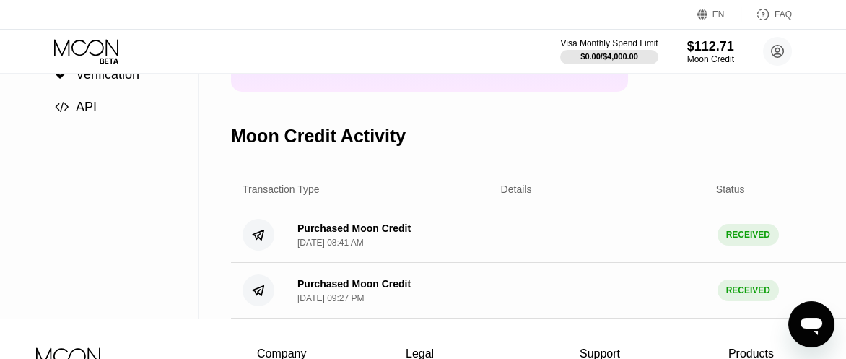
scroll to position [289, 0]
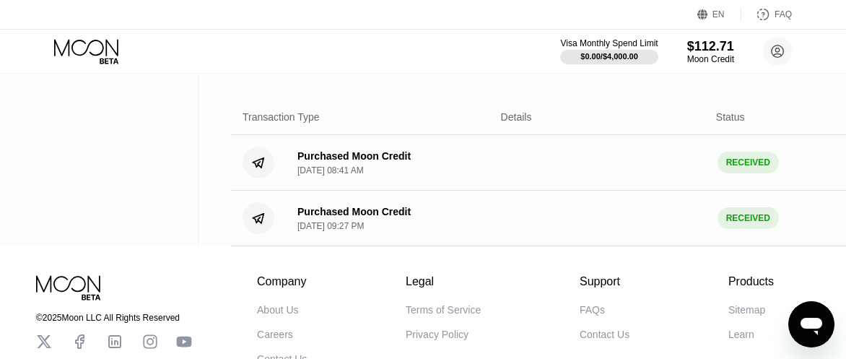
click at [395, 175] on div "Purchased Moon Credit [DATE] 08:41 AM" at bounding box center [353, 162] width 113 height 25
click at [755, 173] on div "RECEIVED" at bounding box center [747, 163] width 61 height 22
click at [736, 123] on div "Status" at bounding box center [730, 117] width 29 height 12
click at [510, 125] on div "Transaction Type Details Status Amount" at bounding box center [608, 117] width 754 height 35
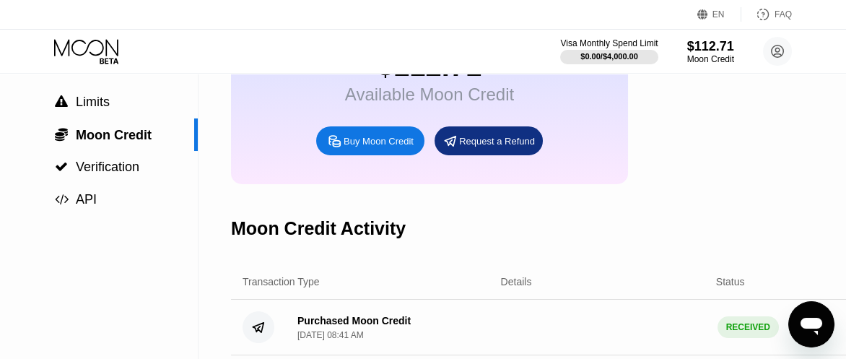
scroll to position [0, 0]
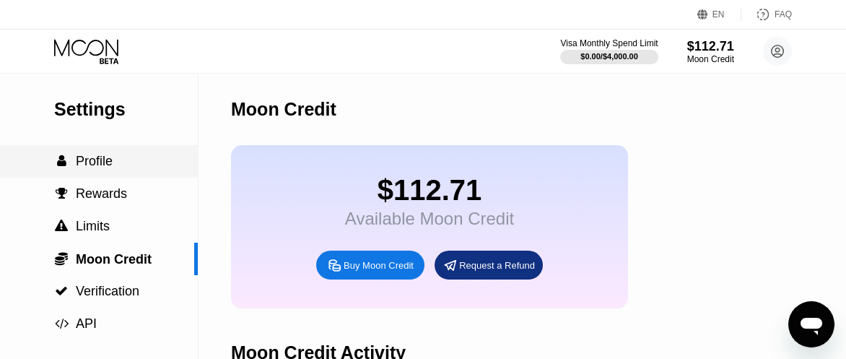
click at [105, 159] on span "Profile" at bounding box center [94, 161] width 37 height 14
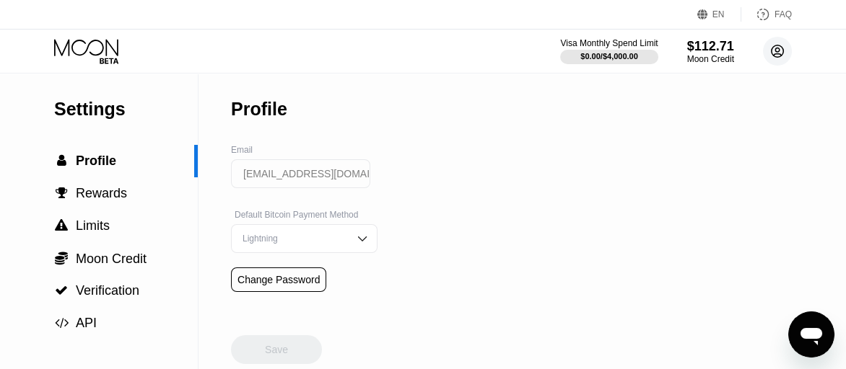
click at [769, 57] on circle at bounding box center [777, 51] width 29 height 29
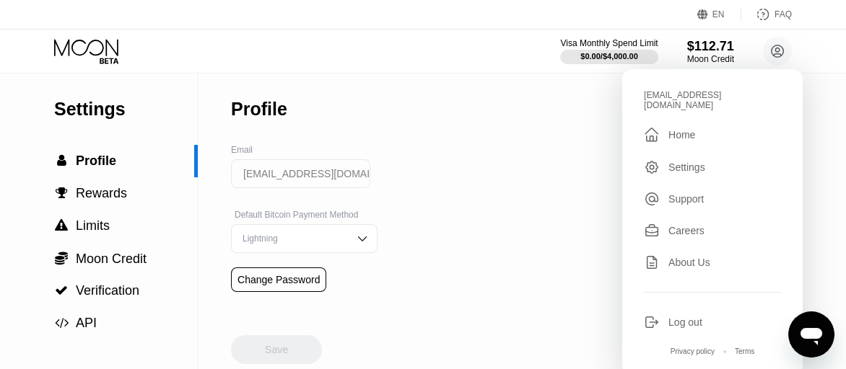
click at [698, 126] on div " Home" at bounding box center [712, 134] width 137 height 17
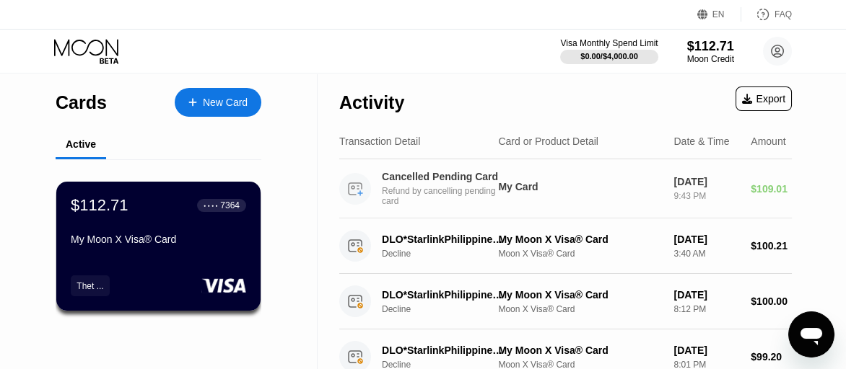
click at [476, 183] on div "Cancelled Pending Card" at bounding box center [443, 177] width 123 height 12
click at [715, 187] on div "[DATE]" at bounding box center [706, 182] width 66 height 12
click at [715, 180] on div "[DATE]" at bounding box center [706, 182] width 66 height 12
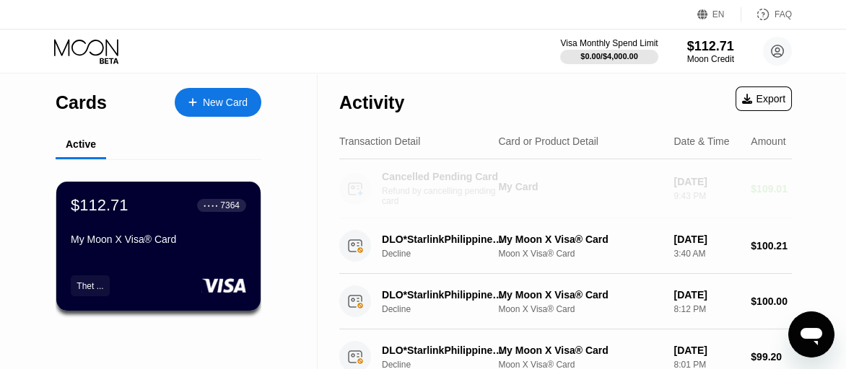
click at [481, 188] on div "Cancelled Pending Card Refund by cancelling pending card" at bounding box center [448, 188] width 133 height 35
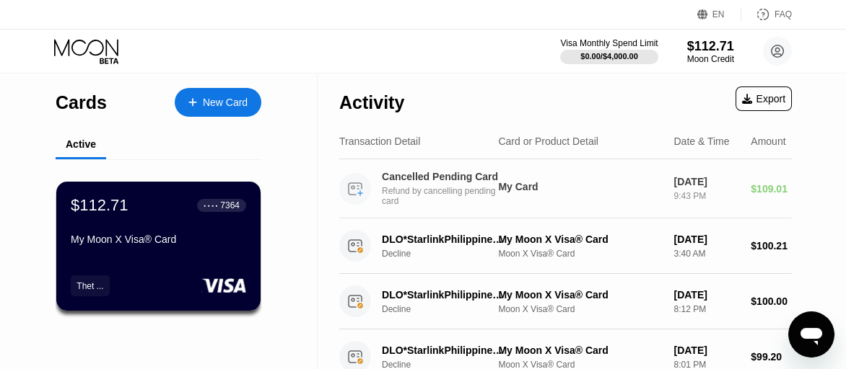
click at [481, 188] on div "Cancelled Pending Card Refund by cancelling pending card" at bounding box center [448, 188] width 133 height 35
click at [609, 175] on div "Cancelled Pending Card Refund by cancelling pending card My Card Sep 24, 2025 9…" at bounding box center [565, 188] width 452 height 59
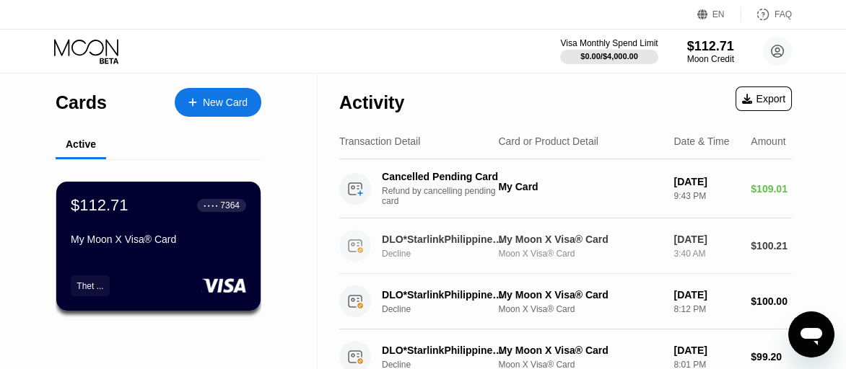
click at [575, 235] on div "My Moon X Visa® Card" at bounding box center [580, 240] width 164 height 12
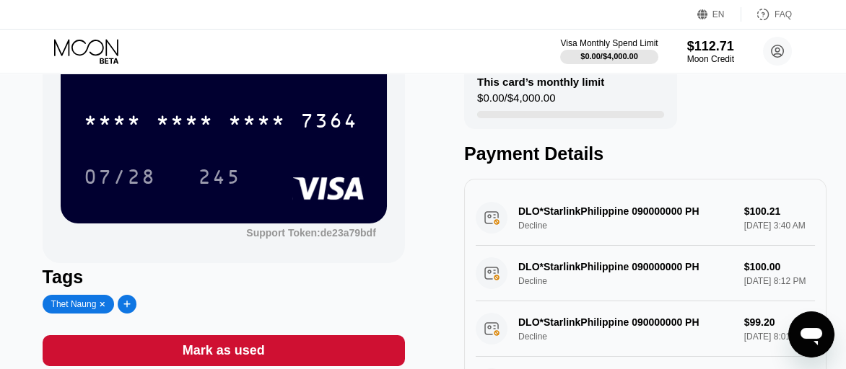
scroll to position [144, 0]
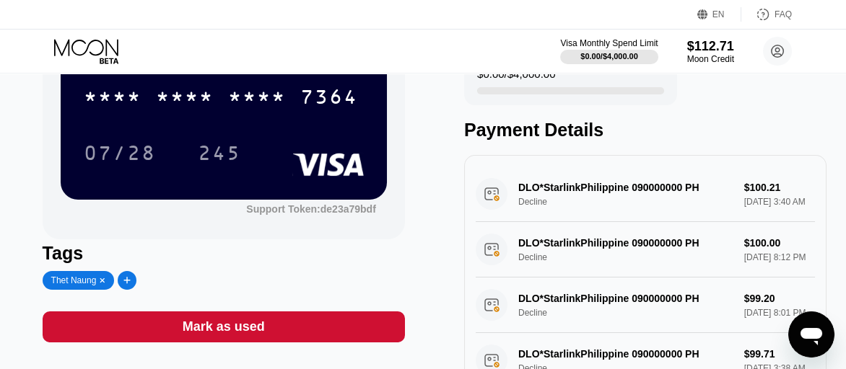
click at [737, 193] on div "DLO*StarlinkPhilippine 090000000 PH Decline $100.21 Sep 11, 2025 3:40 AM" at bounding box center [645, 195] width 339 height 56
click at [489, 201] on div "DLO*StarlinkPhilippine 090000000 PH Decline $100.21 Sep 11, 2025 3:40 AM" at bounding box center [645, 195] width 339 height 56
click at [490, 206] on div "DLO*StarlinkPhilippine 090000000 PH Decline $100.21 Sep 11, 2025 3:40 AM" at bounding box center [645, 195] width 339 height 56
click at [490, 208] on div "DLO*StarlinkPhilippine 090000000 PH Decline $100.21 Sep 11, 2025 3:40 AM" at bounding box center [645, 195] width 339 height 56
click at [497, 271] on div "DLO*StarlinkPhilippine 090000000 PH Decline $100.00 Sep 07, 2025 8:12 PM" at bounding box center [645, 250] width 339 height 56
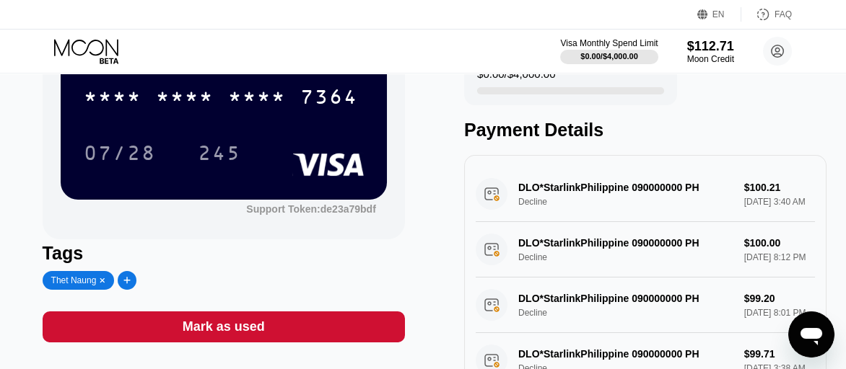
click at [496, 270] on div "DLO*StarlinkPhilippine 090000000 PH Decline $100.00 Sep 07, 2025 8:12 PM" at bounding box center [645, 250] width 339 height 56
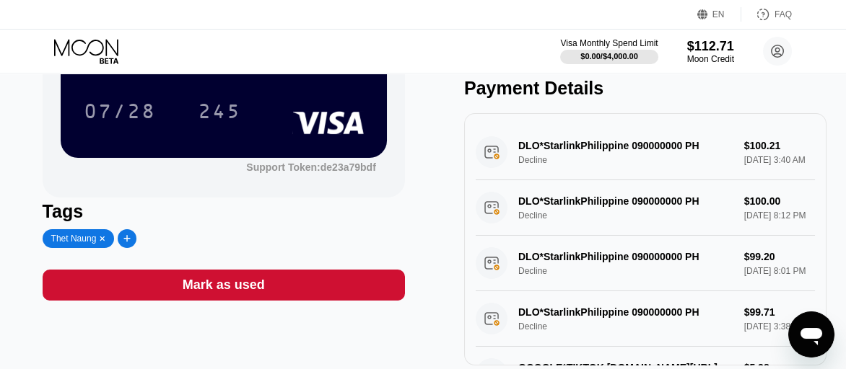
scroll to position [216, 0]
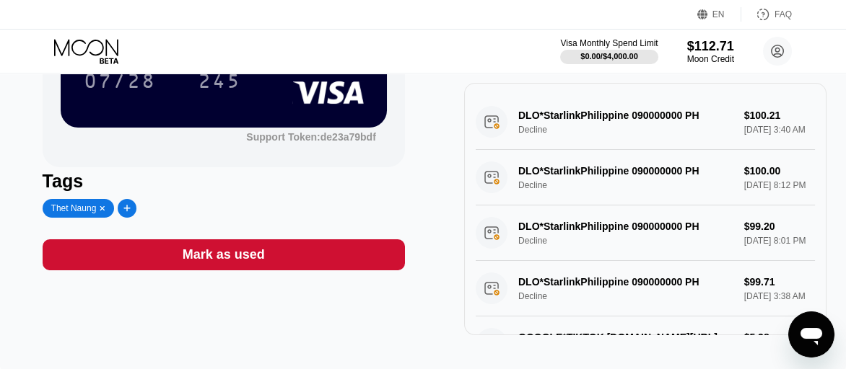
click at [760, 131] on div "DLO*StarlinkPhilippine 090000000 PH Decline $100.21 Sep 11, 2025 3:40 AM" at bounding box center [645, 123] width 339 height 56
click at [761, 119] on div "DLO*StarlinkPhilippine 090000000 PH Decline $100.21 Sep 11, 2025 3:40 AM" at bounding box center [645, 123] width 339 height 56
click at [747, 109] on div "DLO*StarlinkPhilippine 090000000 PH Decline $100.21 Sep 11, 2025 3:40 AM" at bounding box center [645, 123] width 339 height 56
click at [735, 123] on div "DLO*StarlinkPhilippine 090000000 PH Decline $100.21 Sep 11, 2025 3:40 AM" at bounding box center [645, 123] width 339 height 56
click at [754, 142] on div "DLO*StarlinkPhilippine 090000000 PH Decline $100.21 Sep 11, 2025 3:40 AM" at bounding box center [645, 123] width 339 height 56
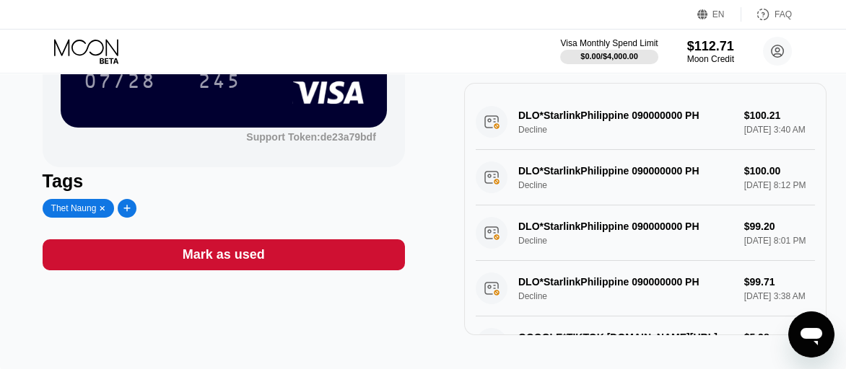
click at [646, 144] on div "DLO*StarlinkPhilippine 090000000 PH Decline $100.21 Sep 11, 2025 3:40 AM" at bounding box center [645, 123] width 339 height 56
click at [644, 141] on div "DLO*StarlinkPhilippine 090000000 PH Decline $100.21 Sep 11, 2025 3:40 AM" at bounding box center [645, 123] width 339 height 56
click at [608, 139] on div "DLO*StarlinkPhilippine 090000000 PH Decline $100.21 Sep 11, 2025 3:40 AM" at bounding box center [645, 123] width 339 height 56
drag, startPoint x: 573, startPoint y: 134, endPoint x: 515, endPoint y: 134, distance: 57.7
click at [567, 138] on div "DLO*StarlinkPhilippine 090000000 PH Decline $100.21 Sep 11, 2025 3:40 AM" at bounding box center [645, 123] width 339 height 56
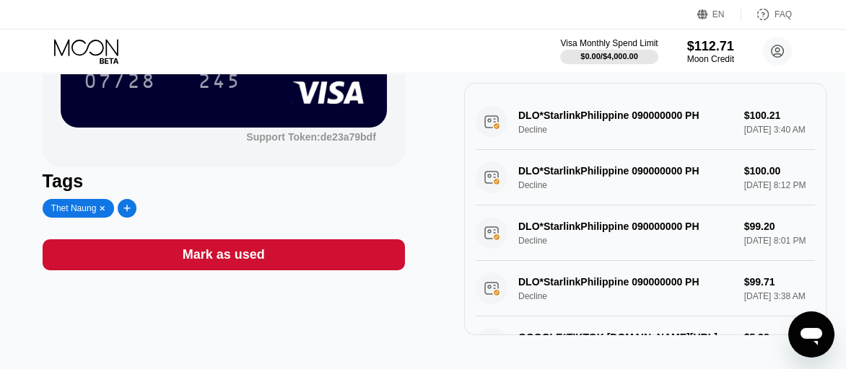
drag, startPoint x: 514, startPoint y: 132, endPoint x: 504, endPoint y: 132, distance: 9.4
click at [512, 132] on div "DLO*StarlinkPhilippine 090000000 PH Decline $100.21 Sep 11, 2025 3:40 AM" at bounding box center [645, 123] width 339 height 56
click at [487, 132] on div "DLO*StarlinkPhilippine 090000000 PH Decline $100.21 Sep 11, 2025 3:40 AM" at bounding box center [645, 123] width 339 height 56
click at [494, 189] on div "DLO*StarlinkPhilippine 090000000 PH Decline $100.00 Sep 07, 2025 8:12 PM" at bounding box center [645, 178] width 339 height 56
click at [499, 136] on div "DLO*StarlinkPhilippine 090000000 PH Decline $100.21 Sep 11, 2025 3:40 AM" at bounding box center [645, 123] width 339 height 56
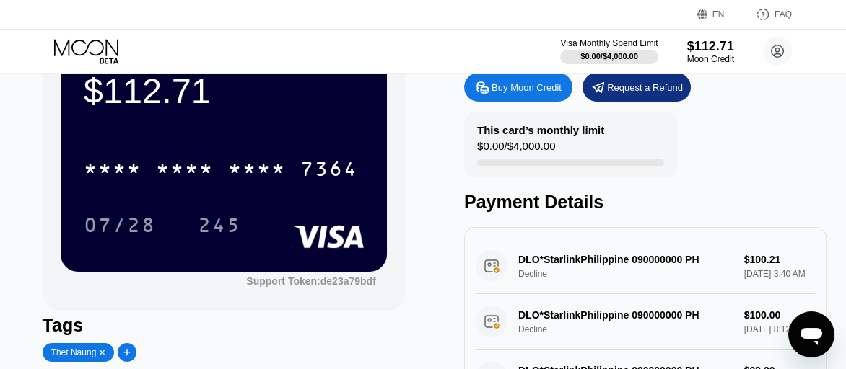
scroll to position [0, 0]
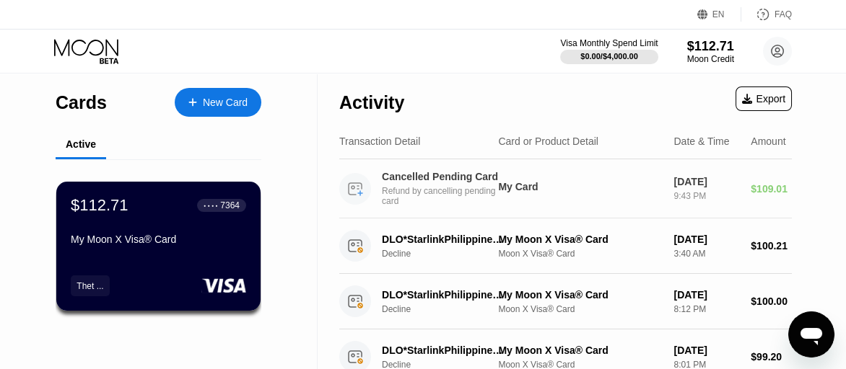
click at [691, 184] on div "[DATE]" at bounding box center [706, 182] width 66 height 12
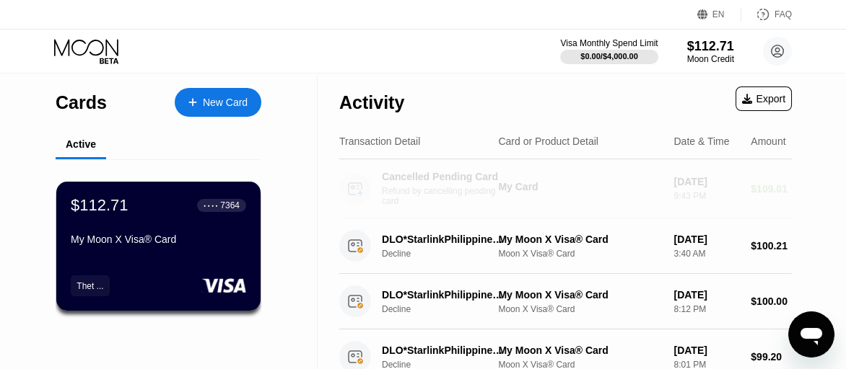
click at [522, 185] on div "My Card" at bounding box center [580, 187] width 164 height 12
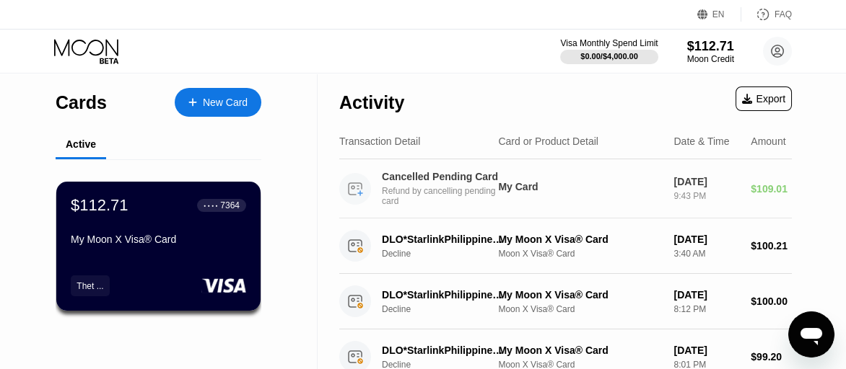
click at [494, 191] on div "Refund by cancelling pending card" at bounding box center [448, 196] width 133 height 20
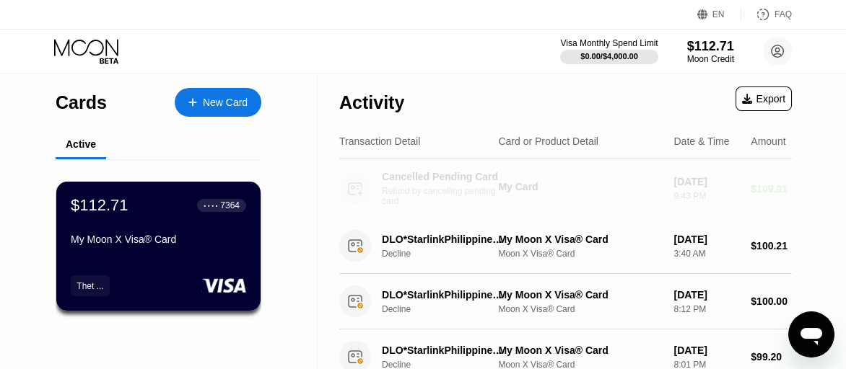
click at [494, 191] on div "Refund by cancelling pending card" at bounding box center [448, 196] width 133 height 20
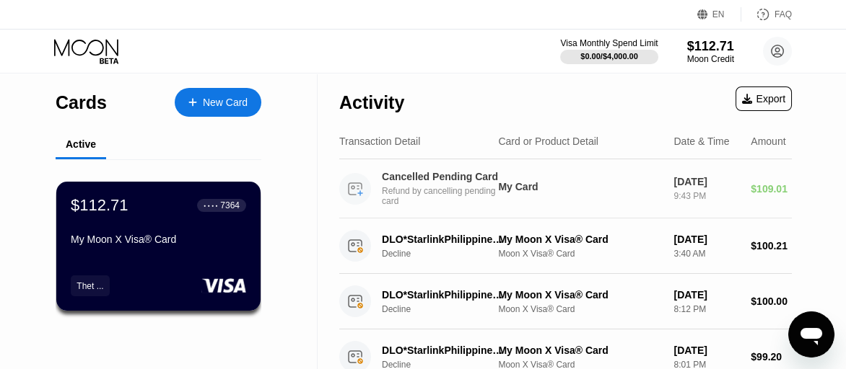
click at [494, 191] on div "Refund by cancelling pending card" at bounding box center [448, 196] width 133 height 20
click at [496, 191] on div "Cancelled Pending Card Refund by cancelling pending card" at bounding box center [448, 188] width 133 height 35
click at [498, 191] on div "My Card" at bounding box center [580, 187] width 164 height 12
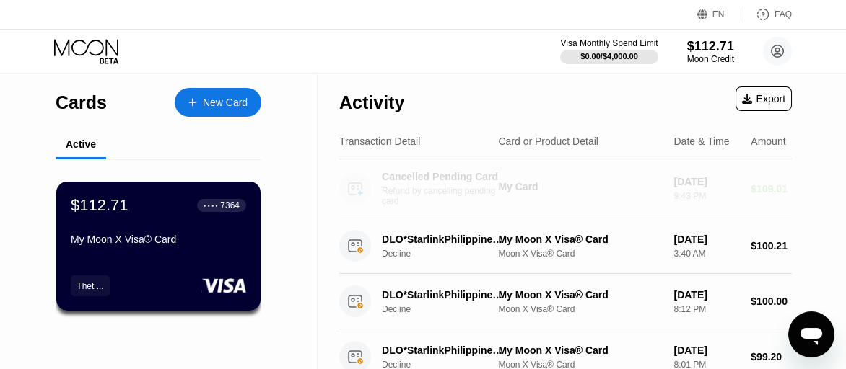
click at [410, 200] on div "Refund by cancelling pending card" at bounding box center [448, 196] width 133 height 20
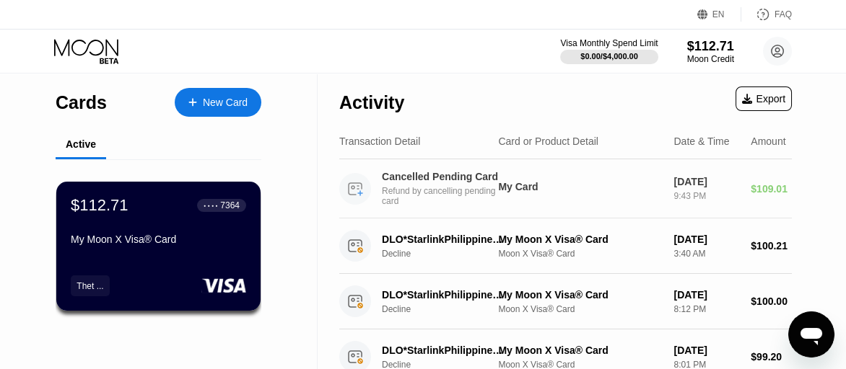
click at [437, 183] on div "Cancelled Pending Card" at bounding box center [443, 177] width 123 height 12
click at [460, 193] on div "Refund by cancelling pending card" at bounding box center [448, 196] width 133 height 20
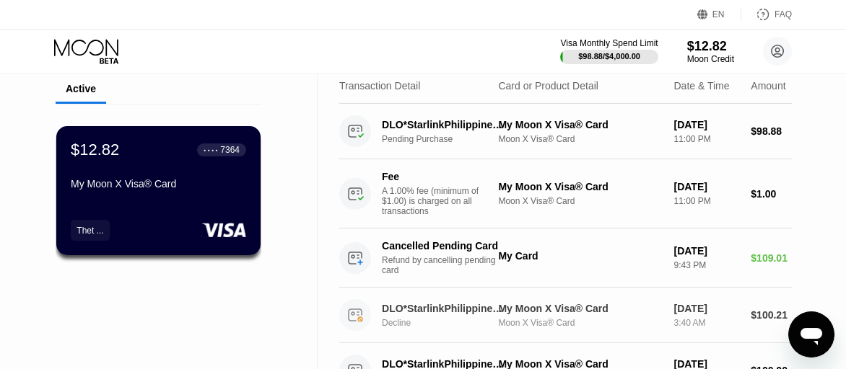
scroll to position [72, 0]
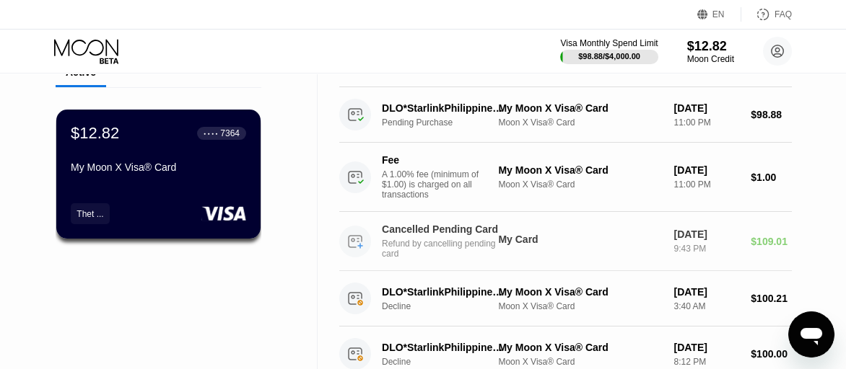
click at [433, 235] on div "Cancelled Pending Card" at bounding box center [443, 230] width 123 height 12
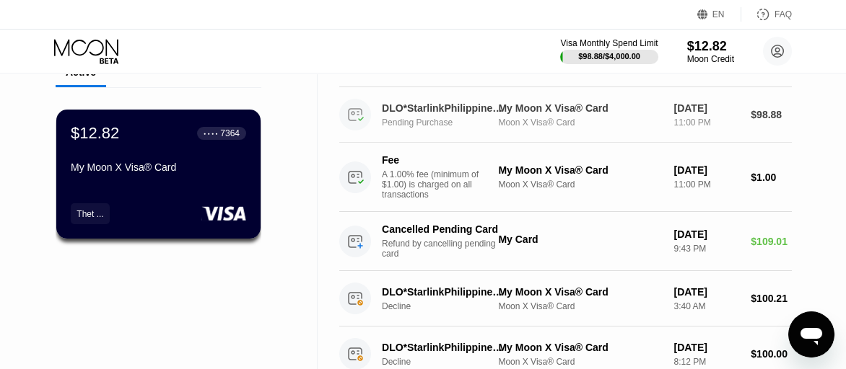
click at [443, 118] on div "Pending Purchase" at bounding box center [448, 123] width 133 height 10
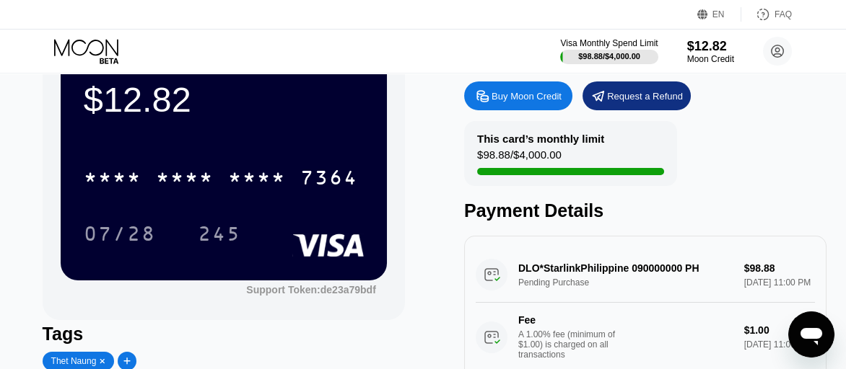
scroll to position [144, 0]
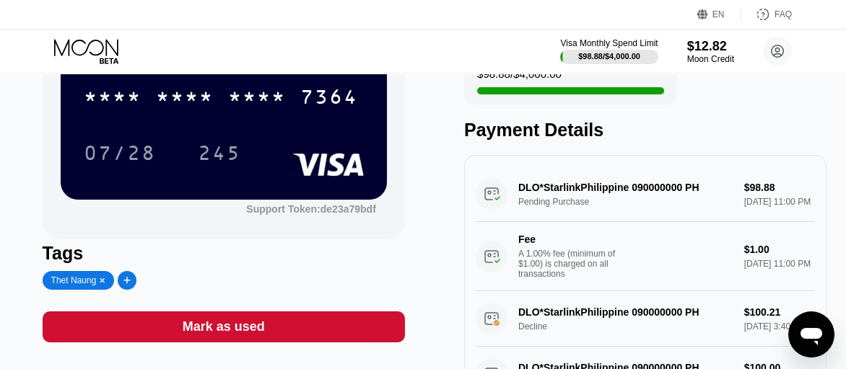
click at [535, 213] on div "DLO*StarlinkPhilippine 090000000 PH Pending Purchase $98.88 Sep 24, 2025 11:00 …" at bounding box center [645, 229] width 339 height 125
click at [490, 201] on div "DLO*StarlinkPhilippine 090000000 PH Pending Purchase $98.88 Sep 24, 2025 11:00 …" at bounding box center [645, 229] width 339 height 125
click at [758, 190] on div "DLO*StarlinkPhilippine 090000000 PH Pending Purchase $98.88 Sep 24, 2025 11:00 …" at bounding box center [645, 229] width 339 height 125
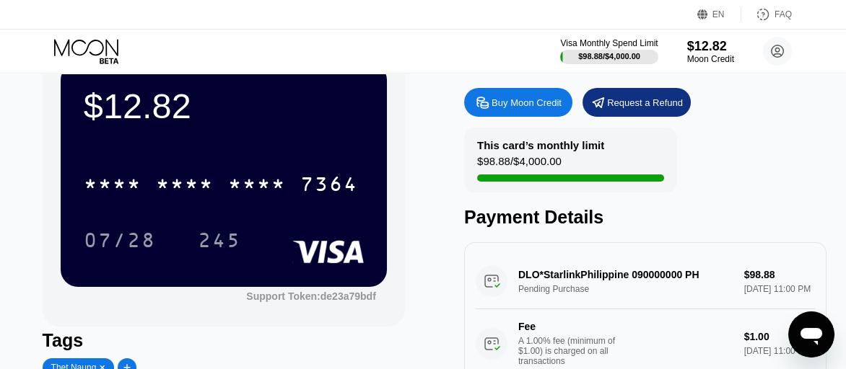
scroll to position [0, 0]
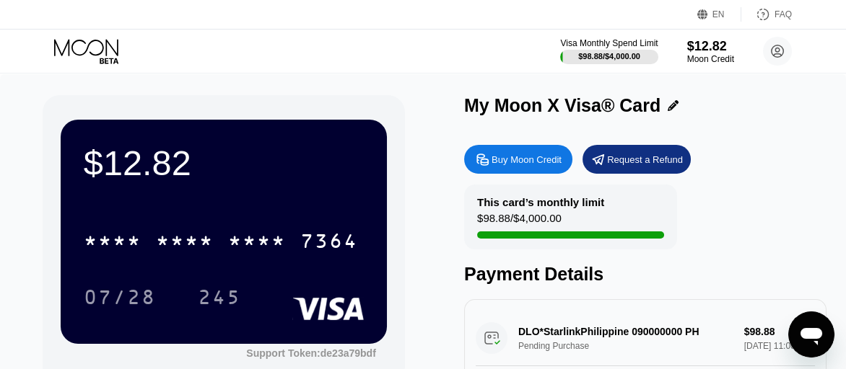
click at [416, 81] on div "$12.82 * * * * * * * * * * * * 7364 07/28 245 Support Token: de23a79bdf Tags Th…" at bounding box center [423, 331] width 846 height 515
